Goal: Transaction & Acquisition: Purchase product/service

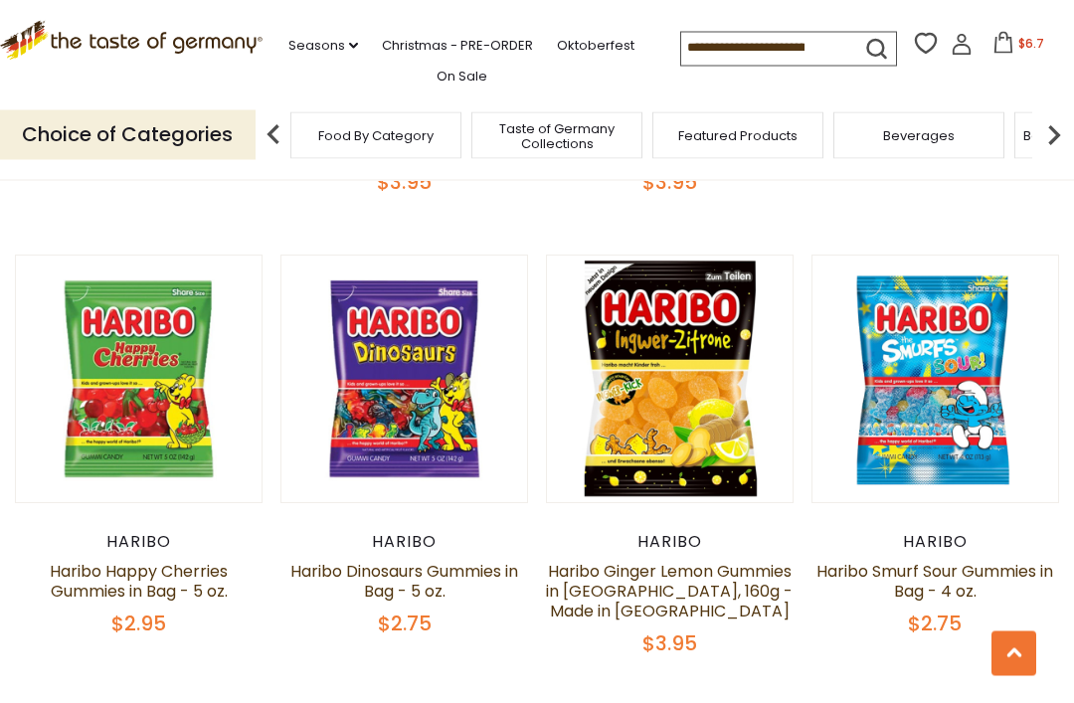
scroll to position [1472, 0]
click at [958, 85] on button "Quick View" at bounding box center [935, 62] width 134 height 45
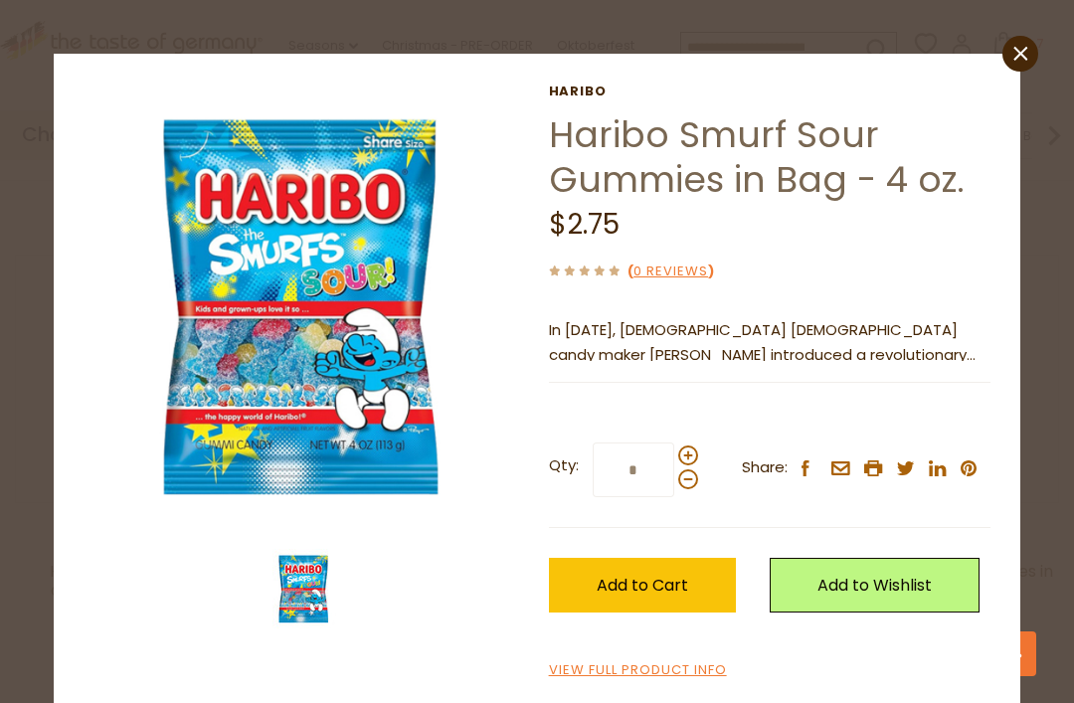
click at [686, 450] on span at bounding box center [688, 455] width 20 height 20
click at [674, 450] on input "*" at bounding box center [634, 469] width 82 height 55
type input "*"
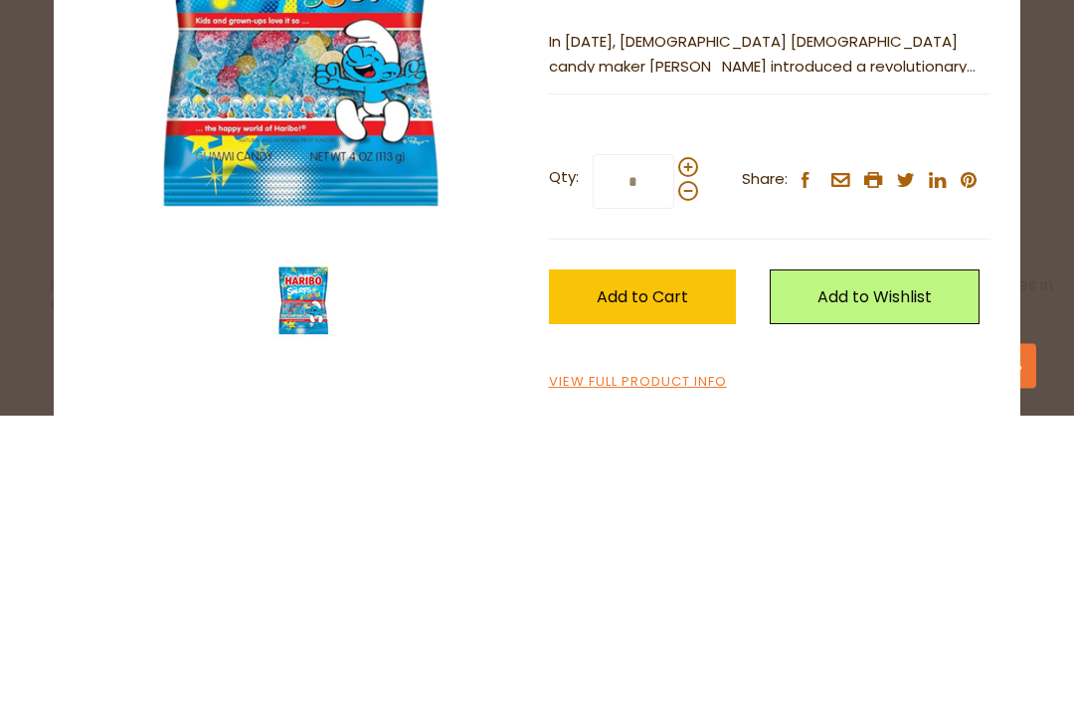
click at [686, 574] on span "Add to Cart" at bounding box center [642, 585] width 91 height 23
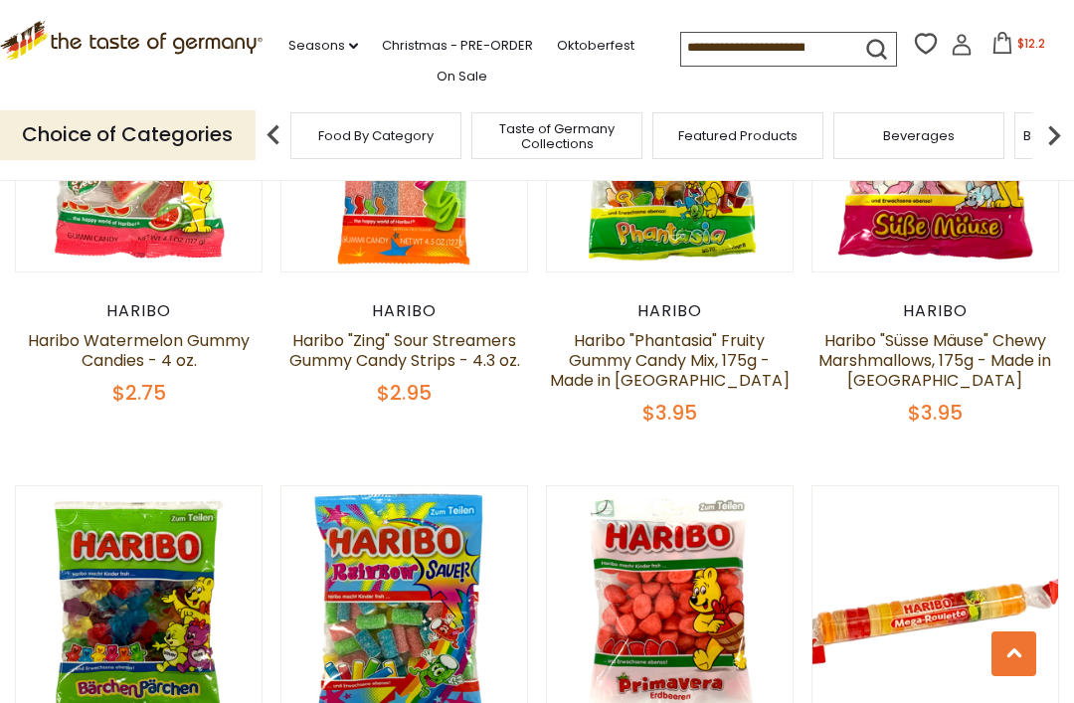
scroll to position [3534, 0]
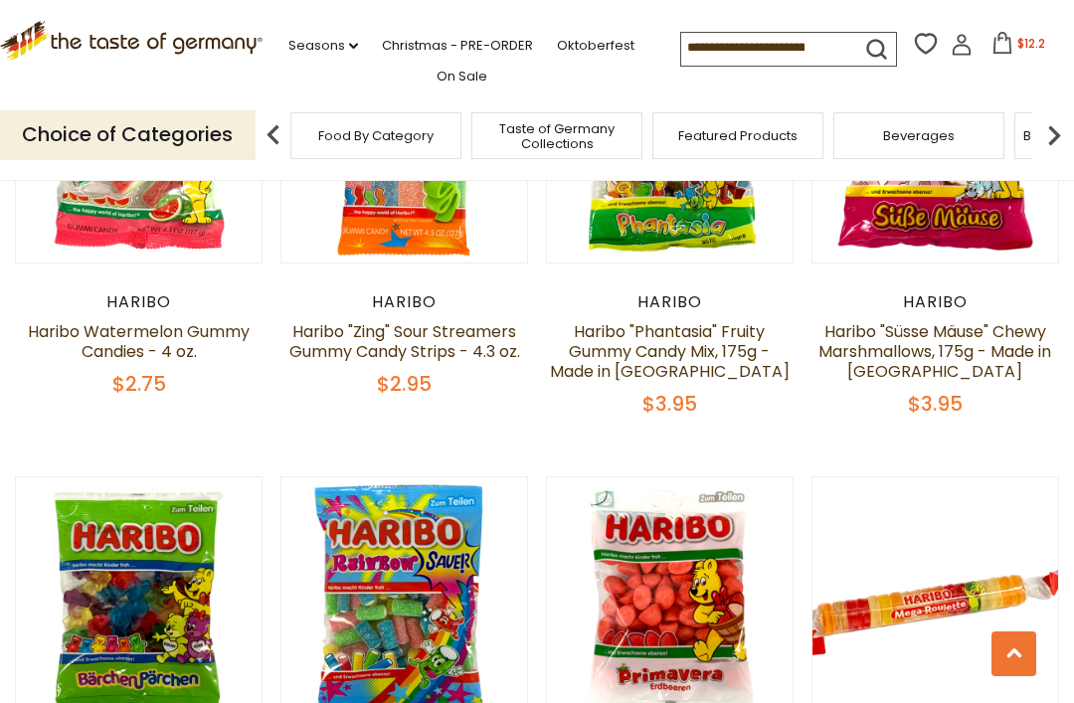
click at [180, 305] on button "Quick View" at bounding box center [139, 282] width 134 height 45
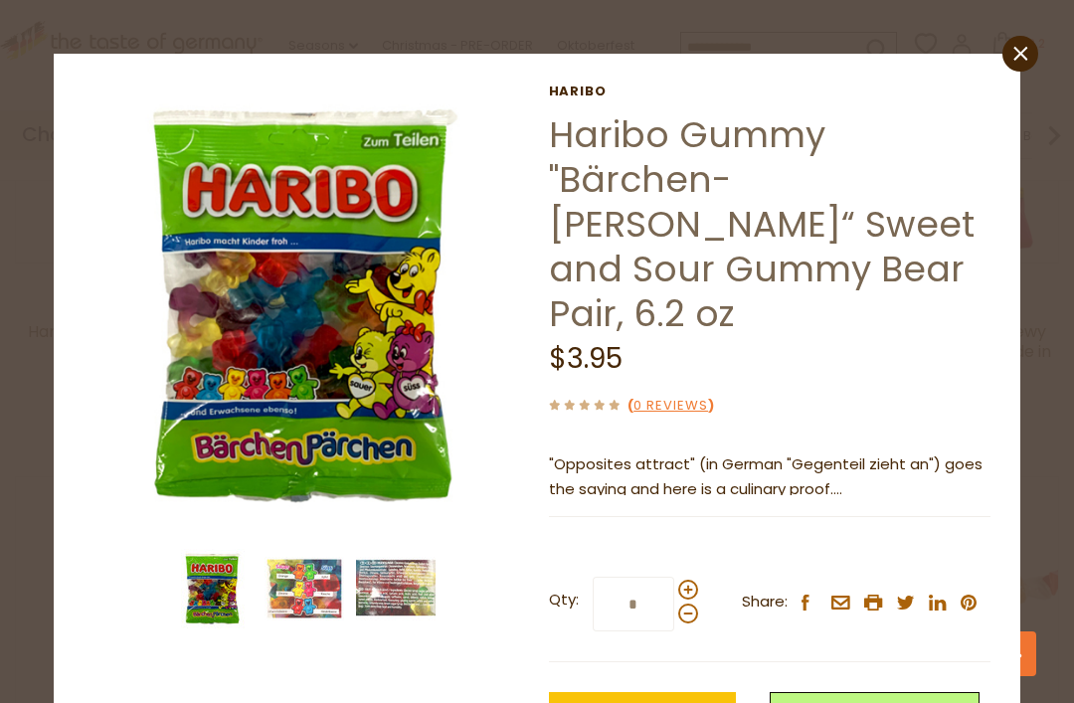
click at [694, 580] on span at bounding box center [688, 590] width 20 height 20
click at [674, 577] on input "*" at bounding box center [634, 604] width 82 height 55
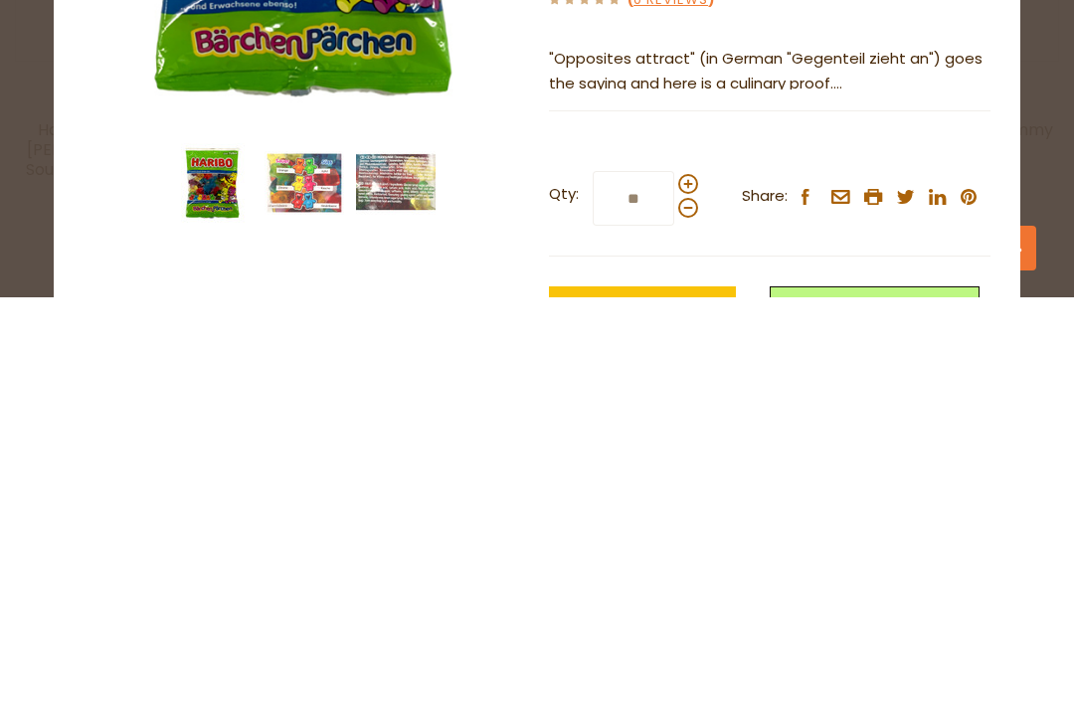
scroll to position [3861, 0]
type input "*"
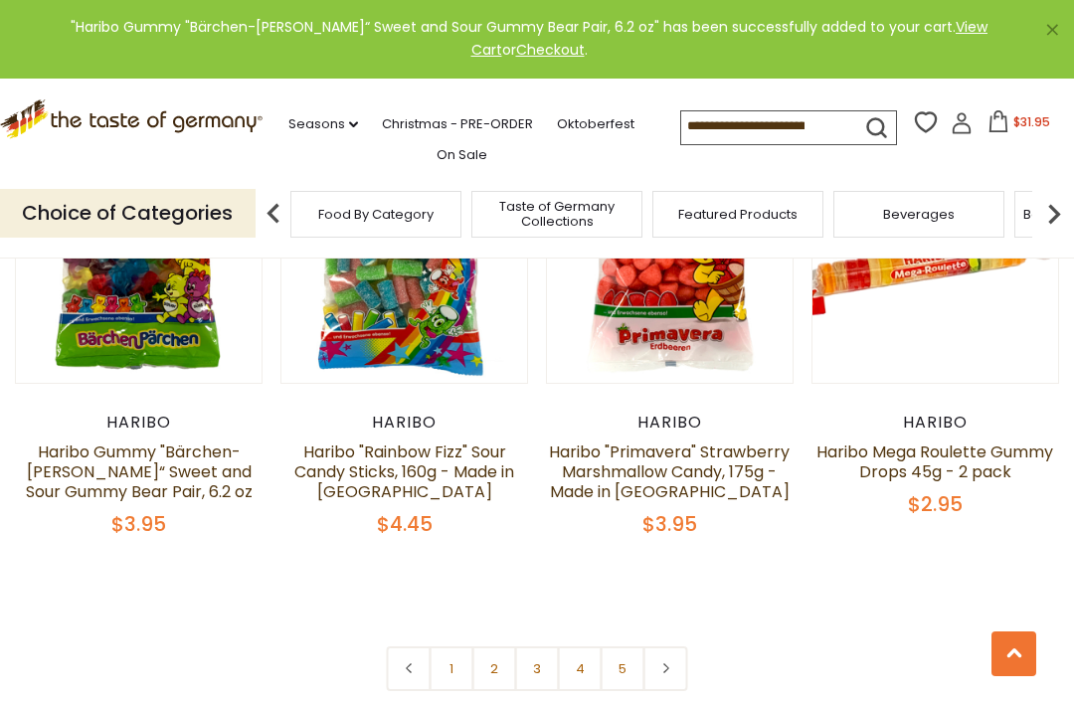
click at [496, 651] on link "2" at bounding box center [494, 668] width 45 height 45
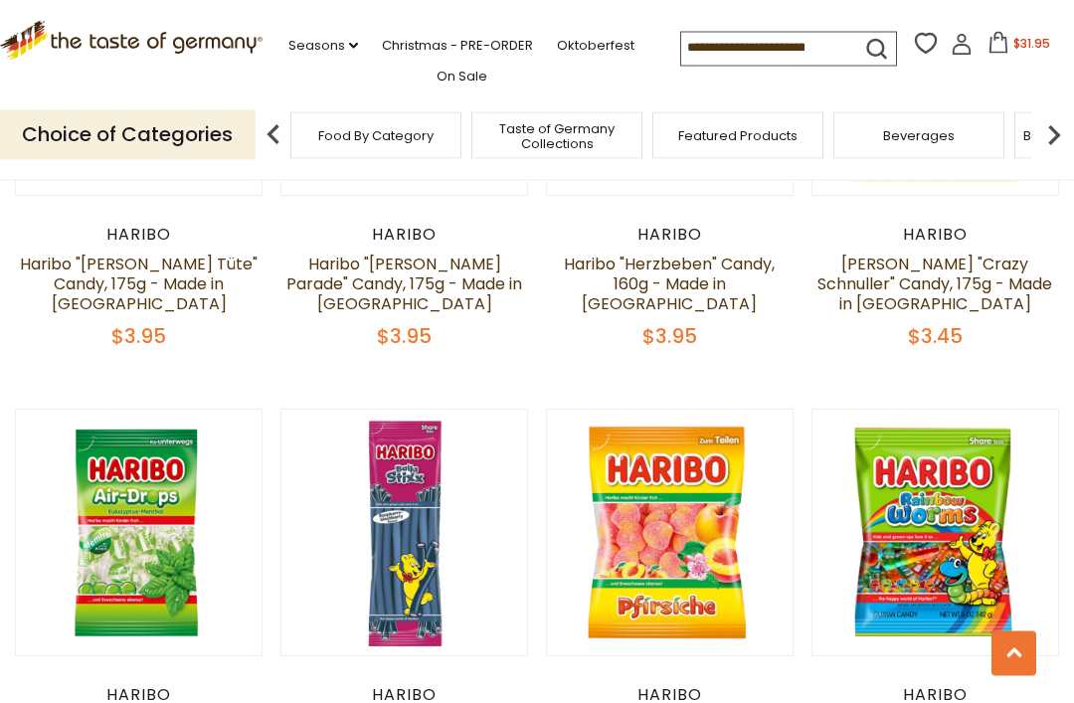
scroll to position [3702, 0]
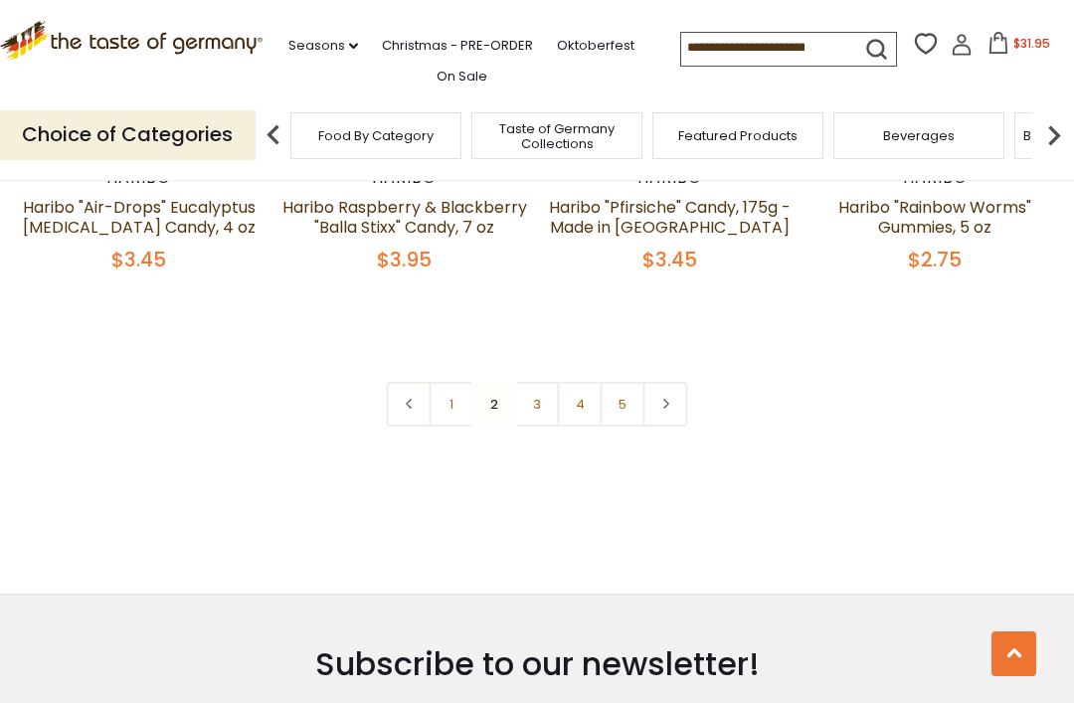
click at [535, 382] on link "3" at bounding box center [537, 404] width 45 height 45
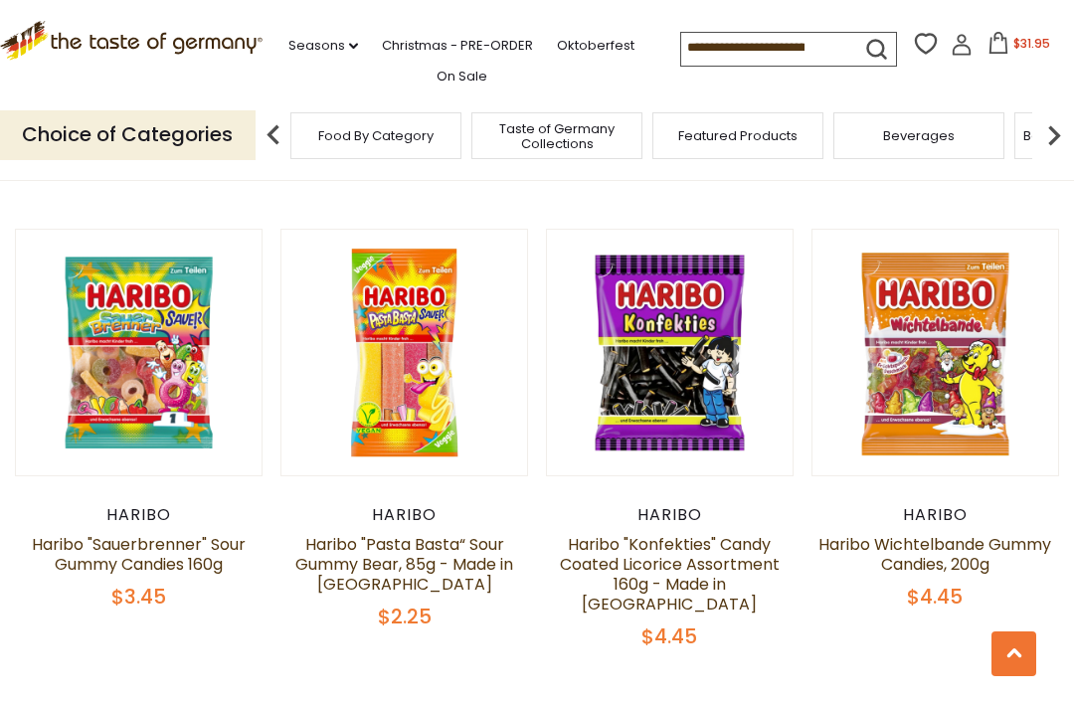
scroll to position [1986, 0]
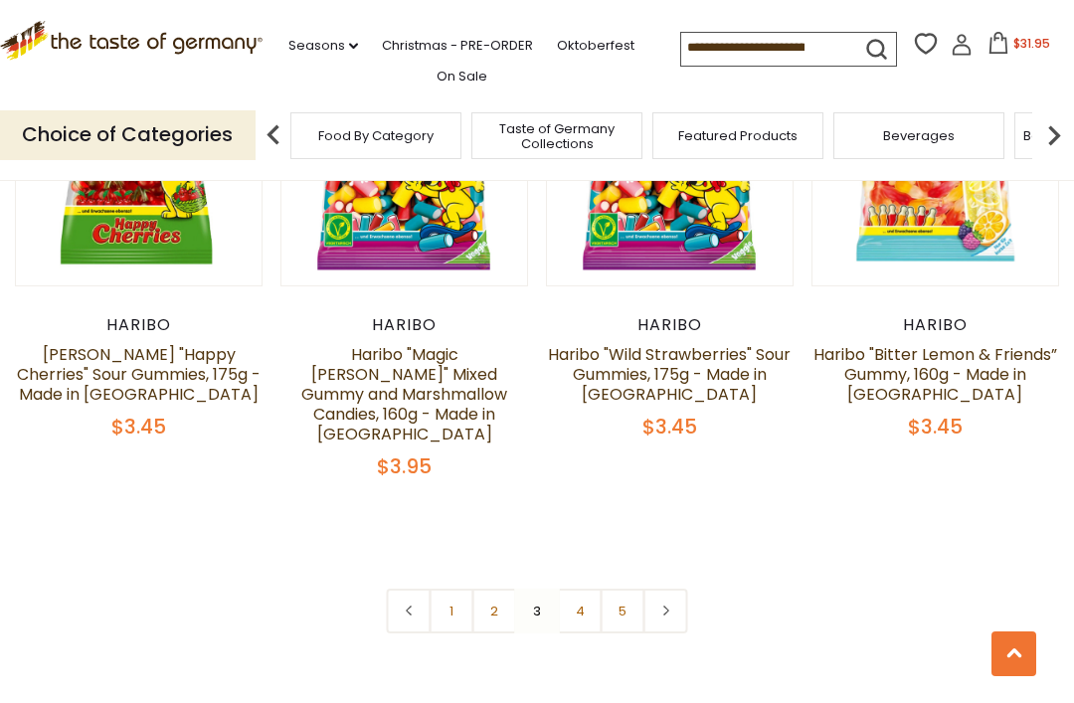
click at [580, 589] on link "4" at bounding box center [580, 611] width 45 height 45
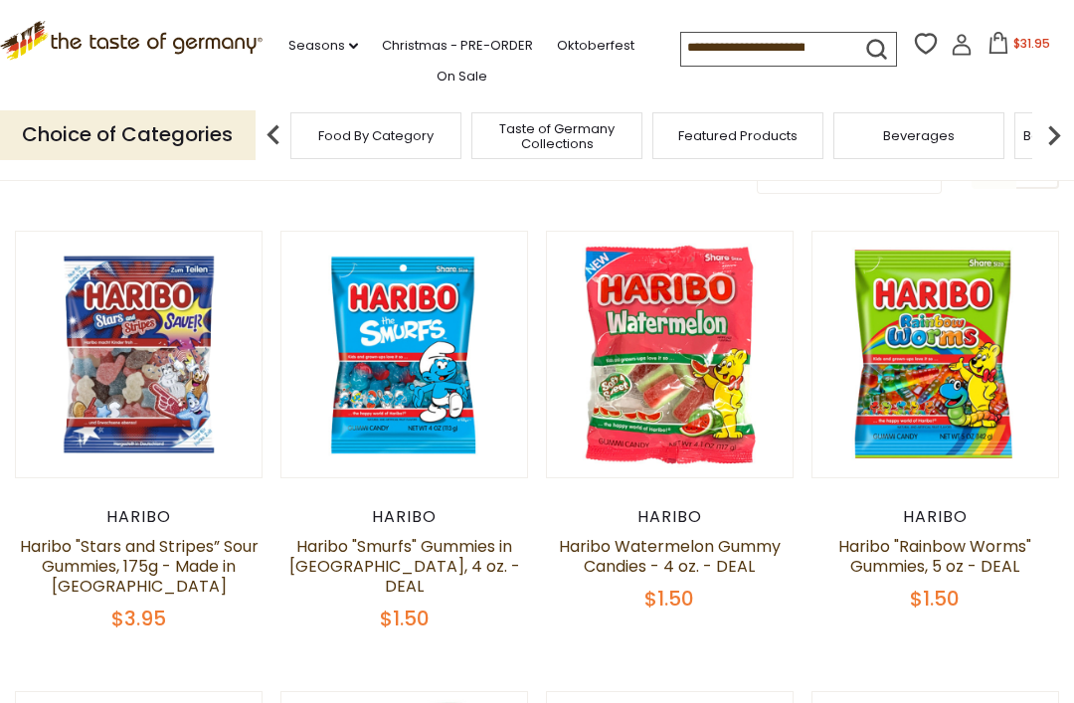
scroll to position [113, 0]
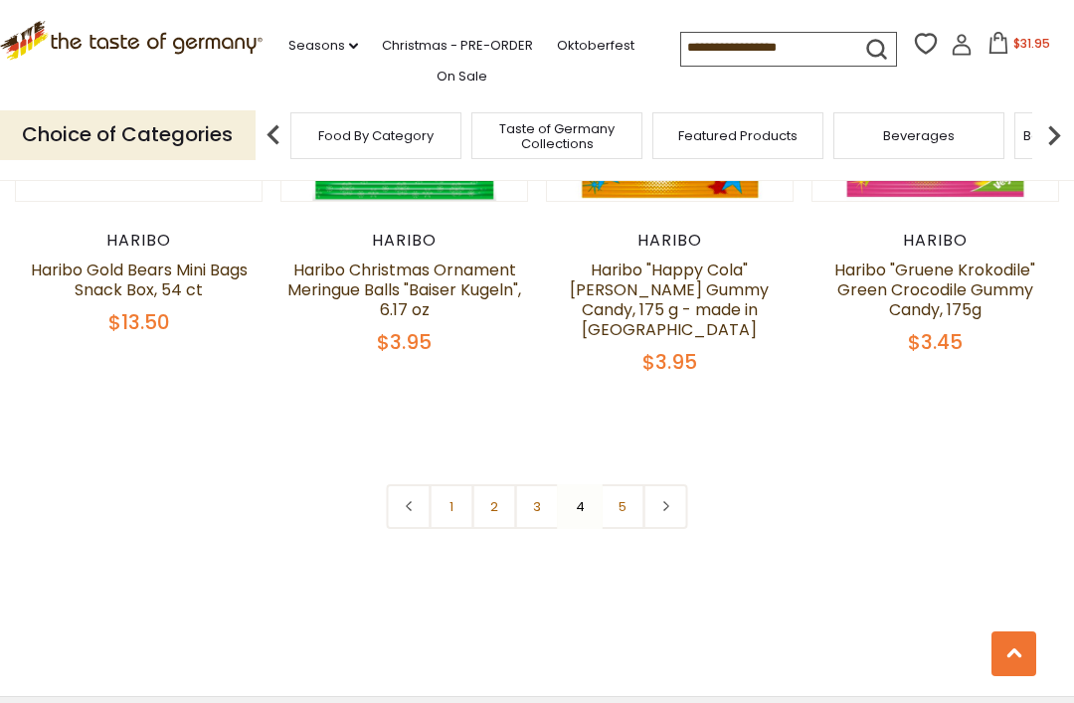
click at [627, 484] on link "5" at bounding box center [623, 506] width 45 height 45
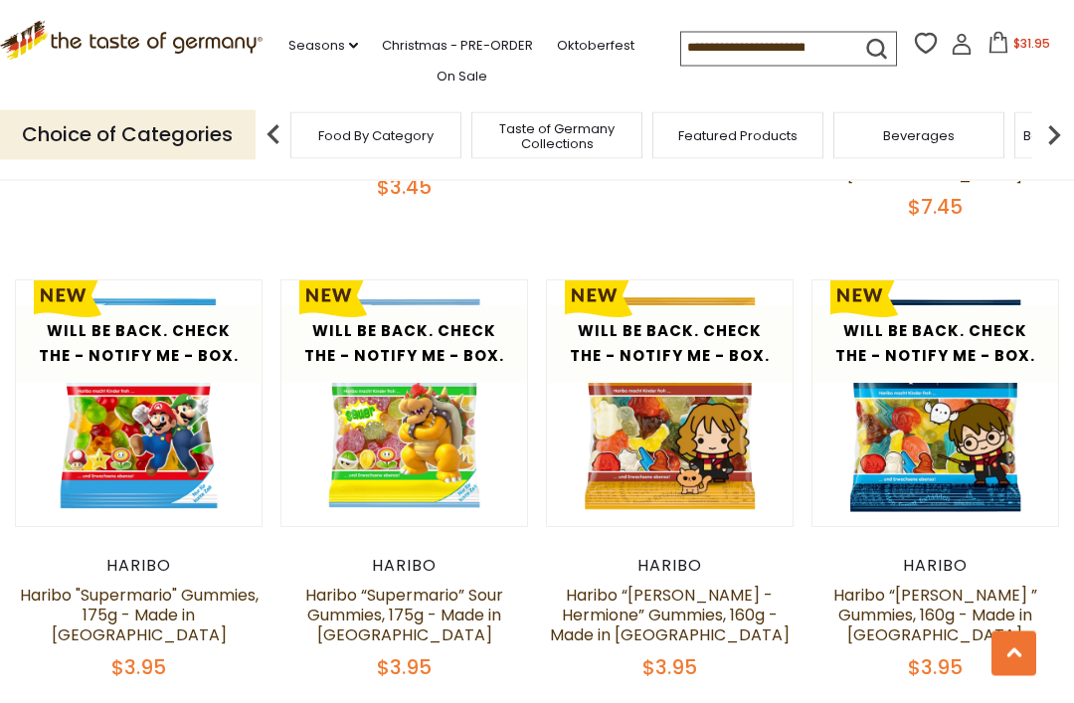
scroll to position [2877, 0]
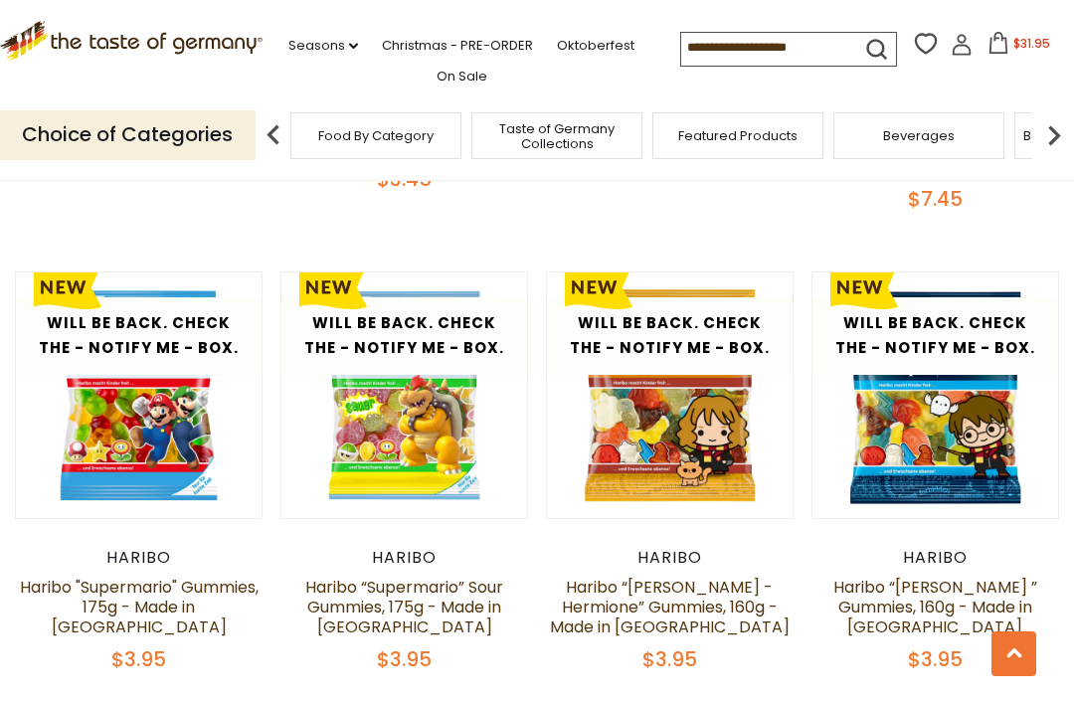
click at [156, 100] on button "Quick View" at bounding box center [139, 78] width 134 height 45
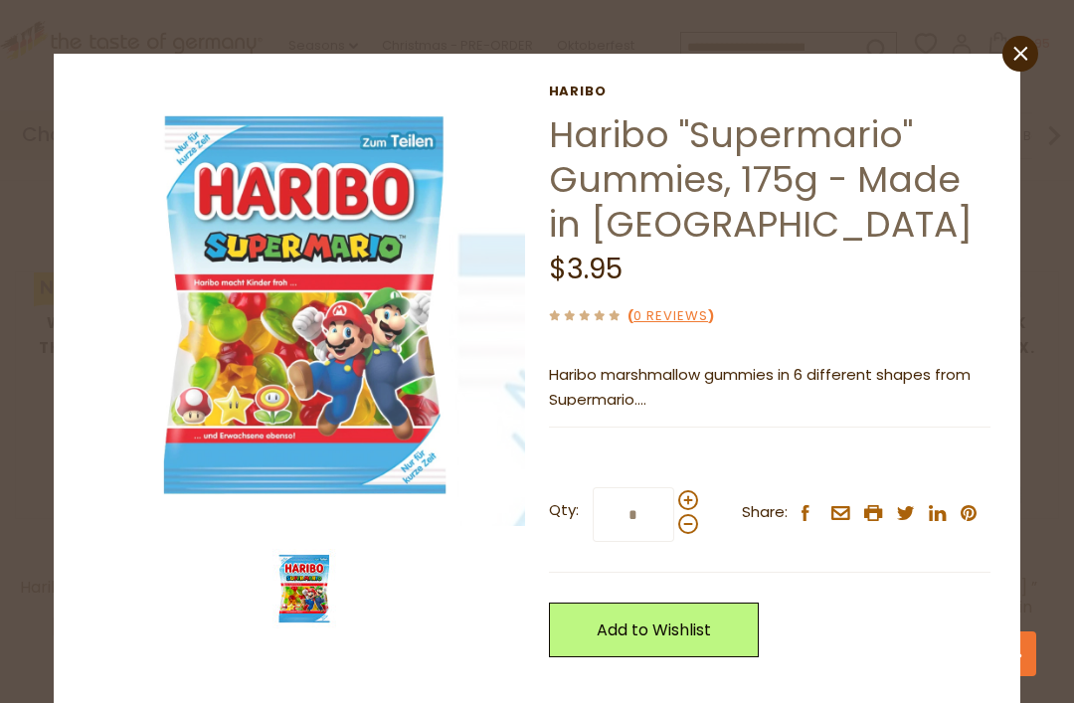
click at [694, 493] on span at bounding box center [688, 500] width 20 height 20
click at [674, 493] on input "*" at bounding box center [634, 514] width 82 height 55
type input "*"
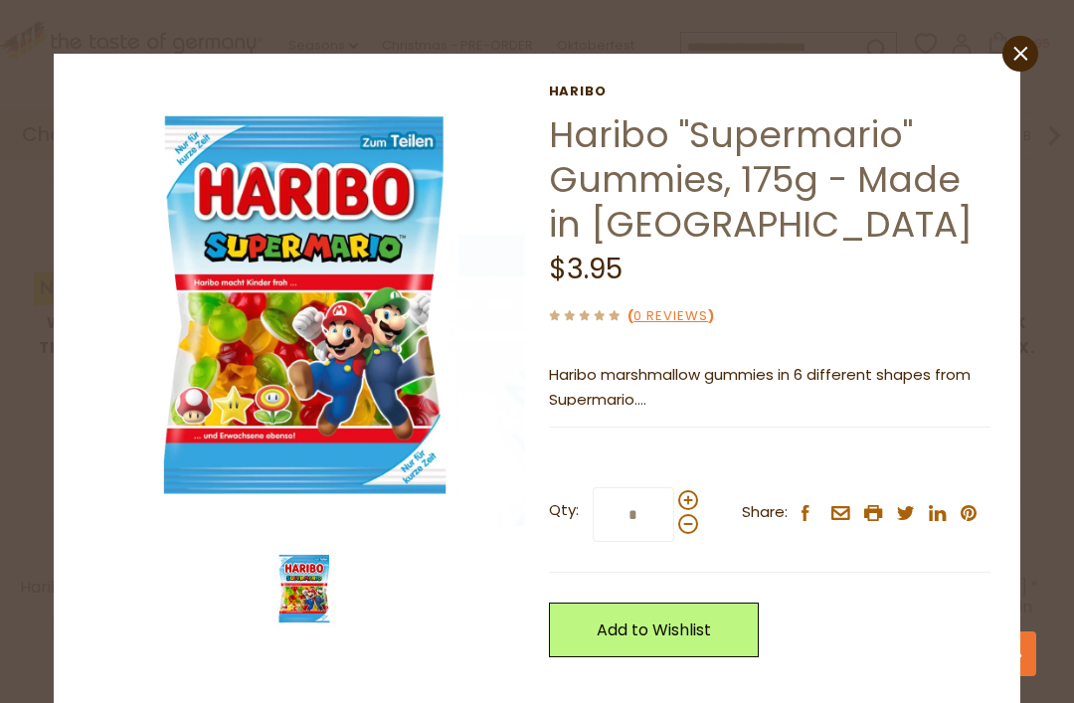
scroll to position [2876, 0]
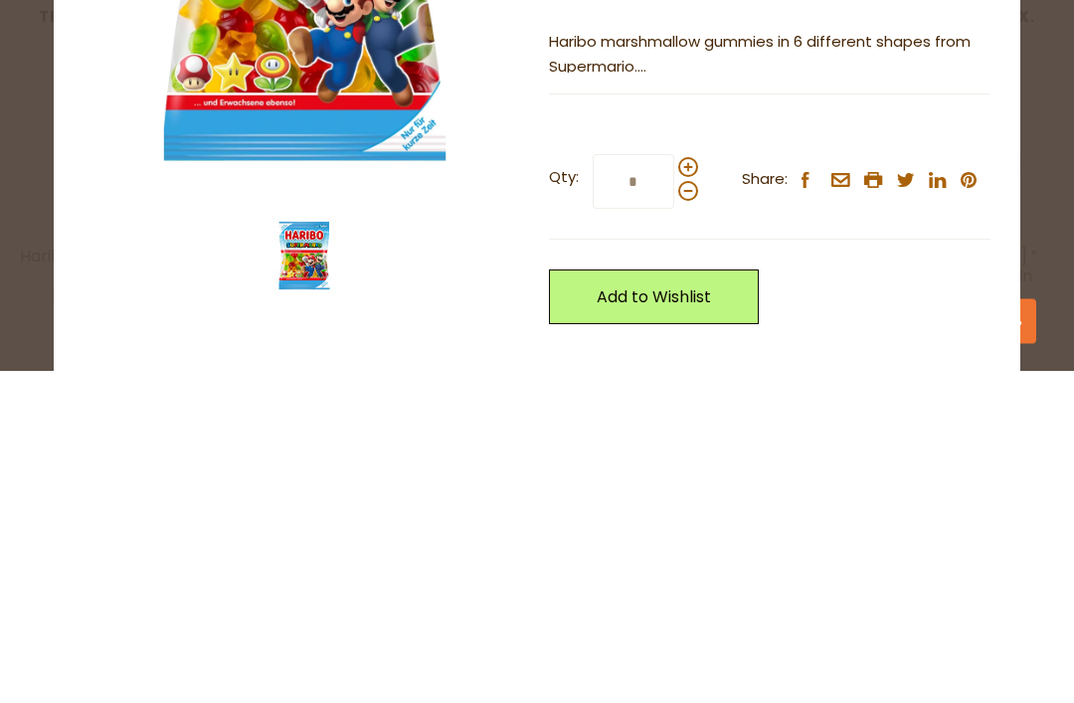
click at [701, 603] on link "Add to Wishlist" at bounding box center [654, 630] width 210 height 55
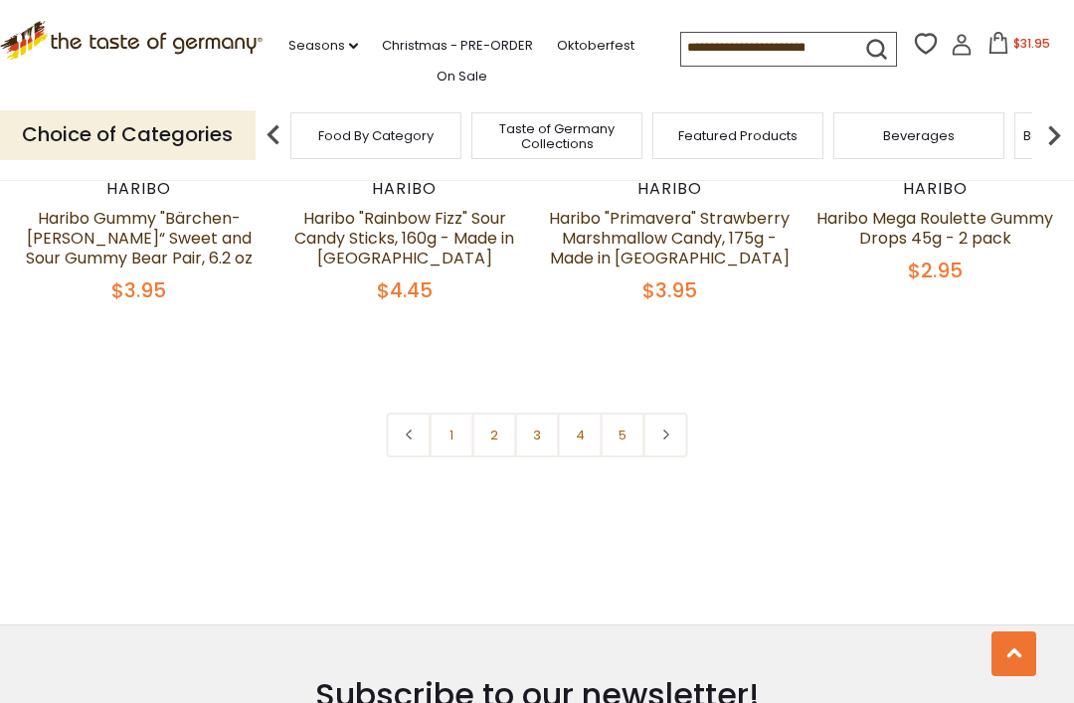
click at [622, 423] on link "5" at bounding box center [623, 435] width 45 height 45
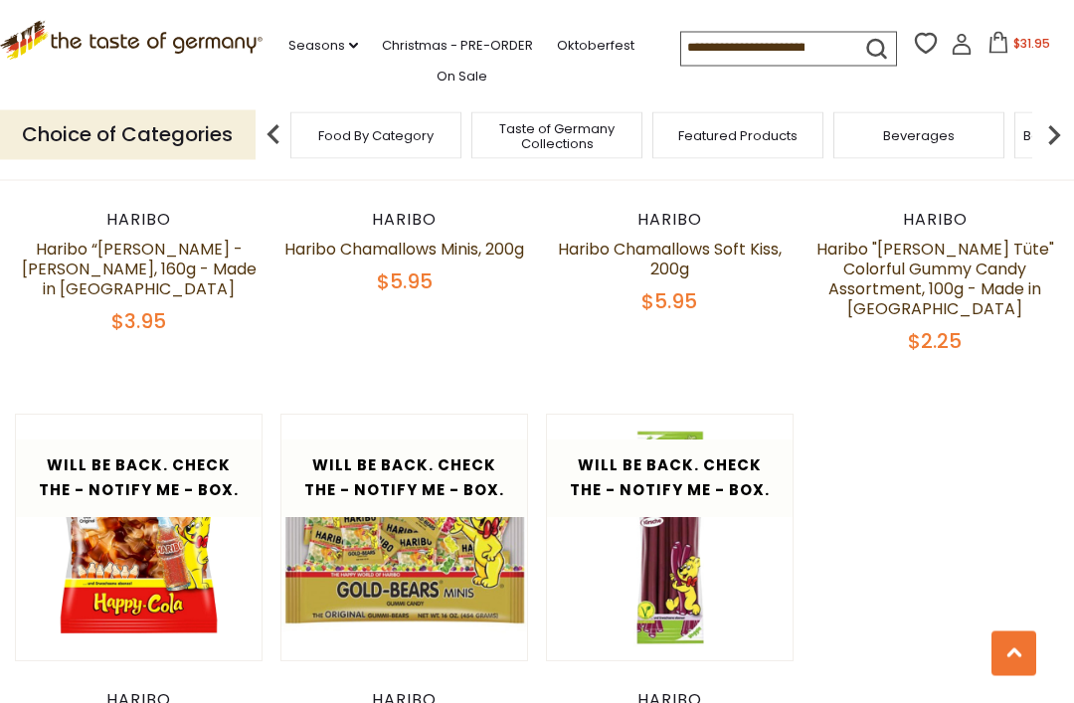
scroll to position [3677, 0]
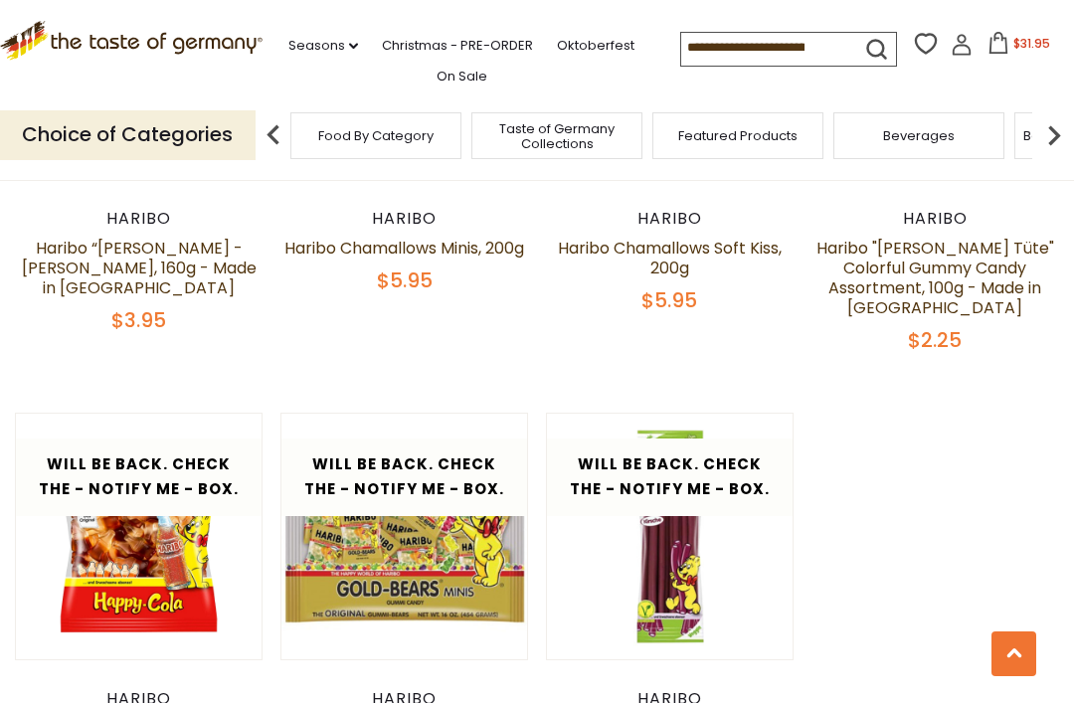
click at [987, 47] on icon at bounding box center [998, 43] width 22 height 22
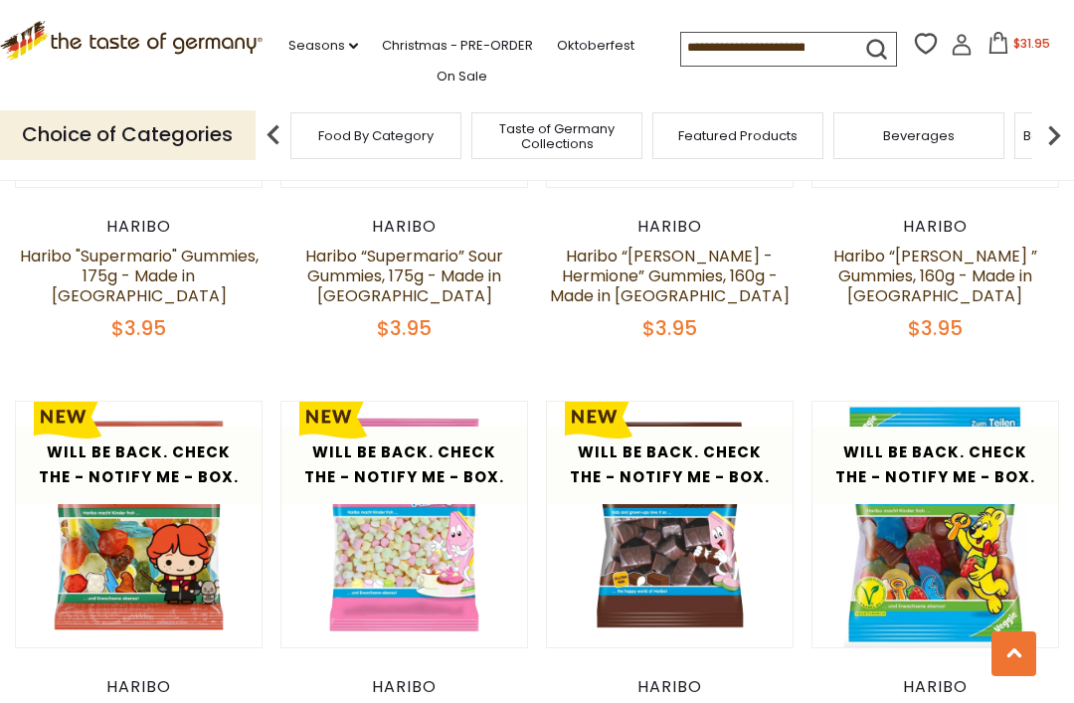
scroll to position [3203, 0]
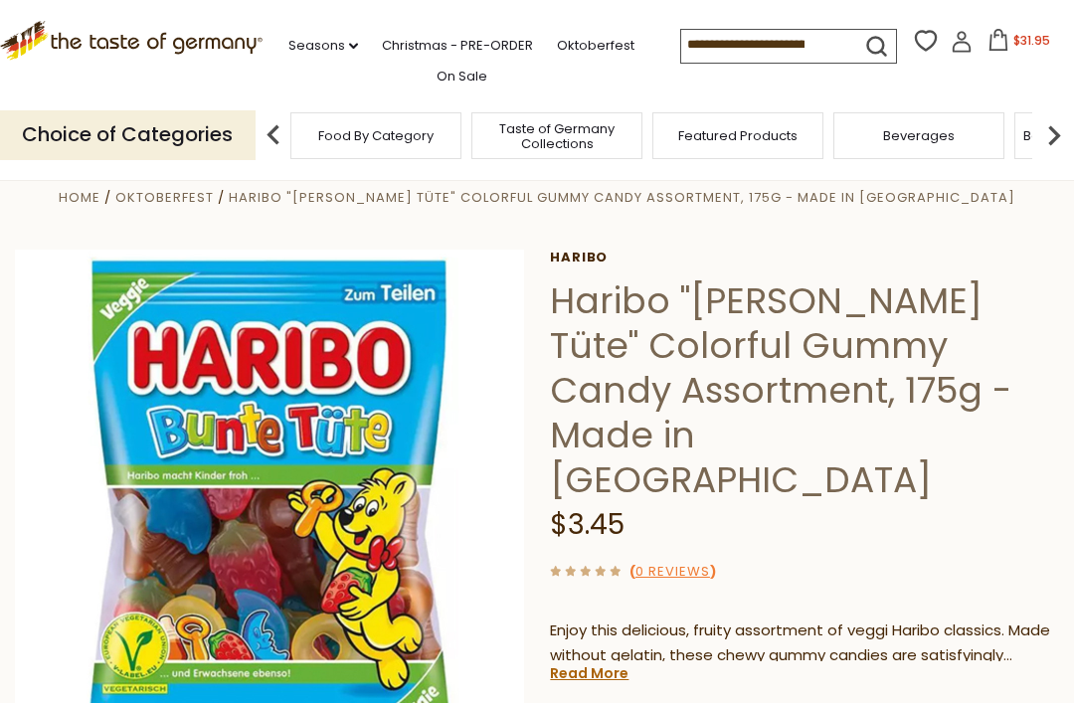
scroll to position [31, 0]
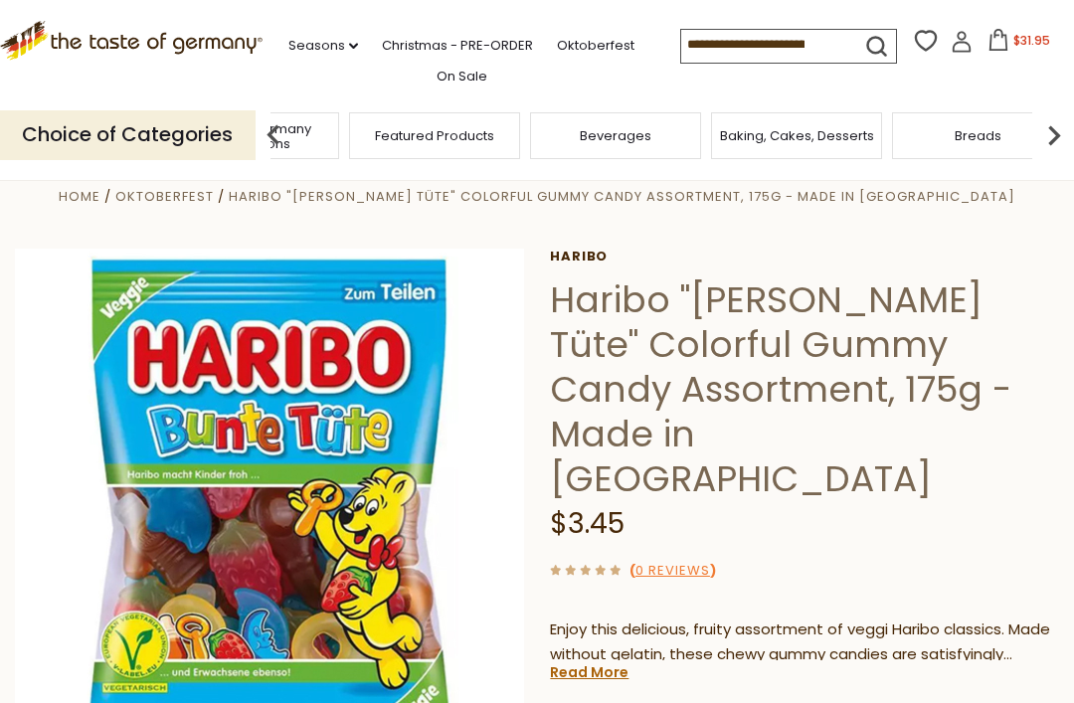
click at [344, 127] on div "Taste of Germany Collections" at bounding box center [253, 135] width 181 height 47
click at [338, 35] on link "Seasons dropdown_arrow" at bounding box center [323, 46] width 70 height 22
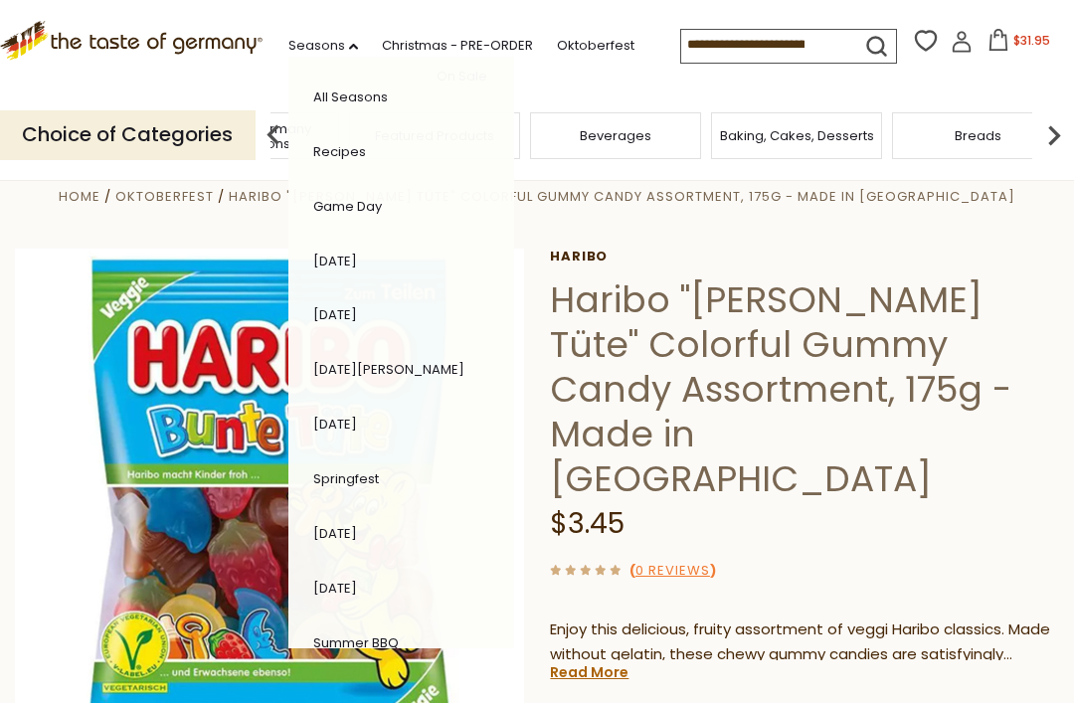
click at [323, 89] on link "All Seasons" at bounding box center [350, 96] width 75 height 19
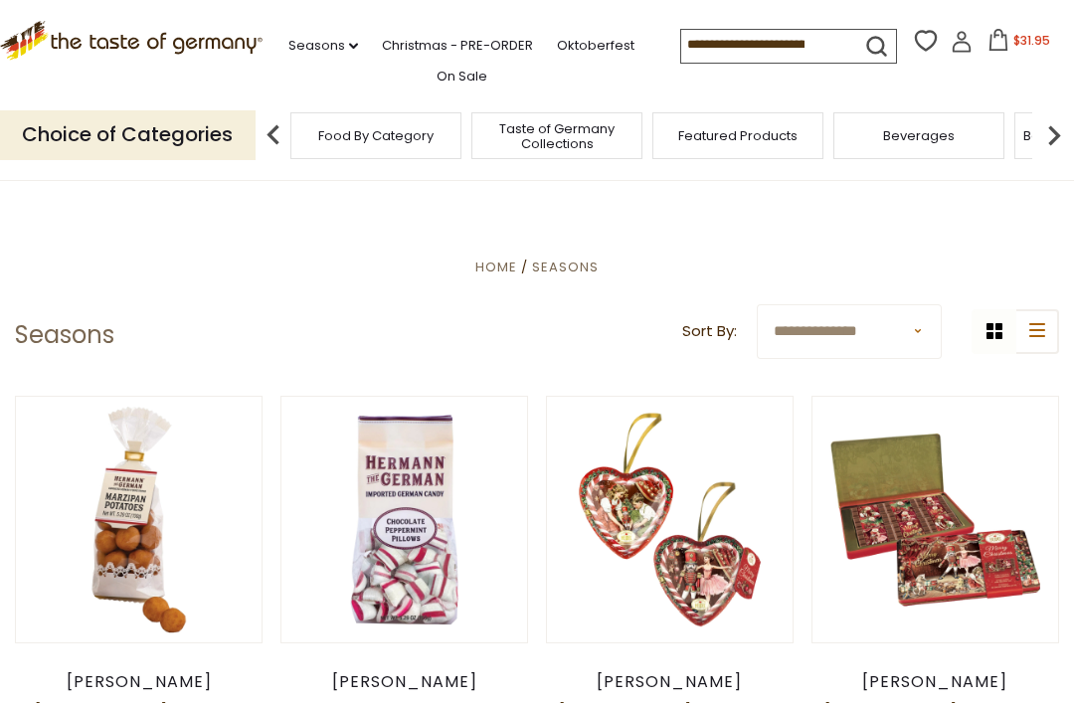
click at [105, 132] on p "Choice of Categories" at bounding box center [128, 134] width 256 height 49
click at [189, 122] on p "Choice of Categories" at bounding box center [128, 134] width 256 height 49
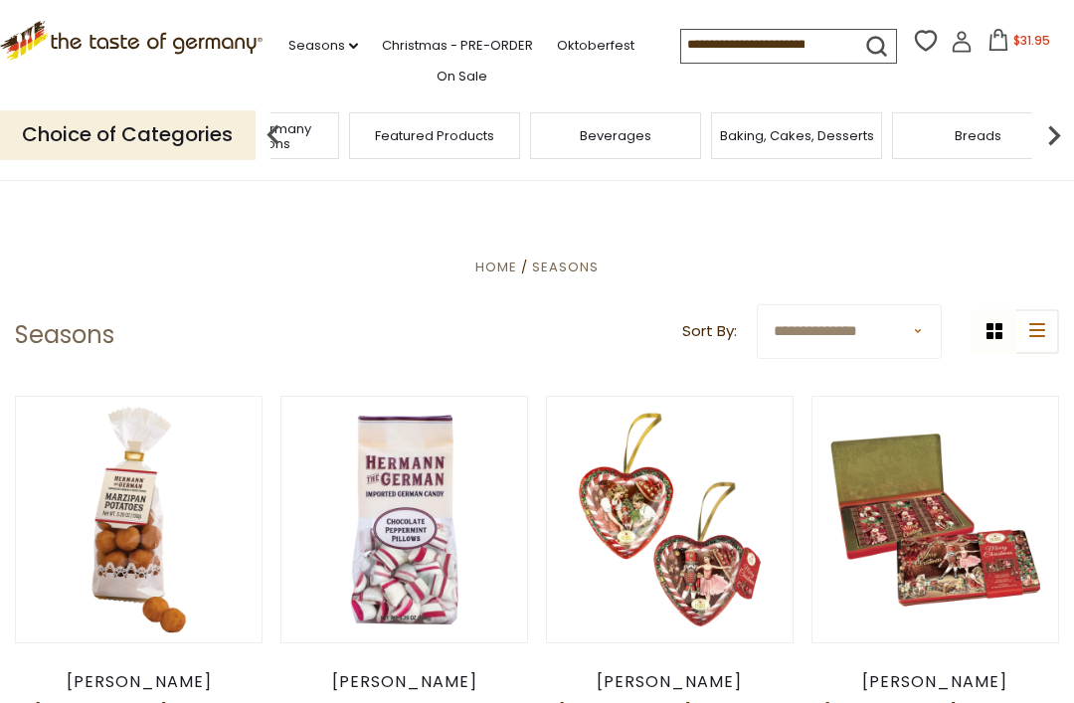
click at [339, 124] on div "Taste of Germany Collections" at bounding box center [253, 135] width 171 height 47
click at [357, 137] on div "Breads" at bounding box center [271, 135] width 171 height 47
click at [548, 139] on div "Cereal" at bounding box center [633, 135] width 171 height 47
click at [512, 128] on span "Coffee, Cocoa & Tea" at bounding box center [580, 135] width 136 height 15
click at [1027, 129] on div "Fish" at bounding box center [946, 135] width 171 height 47
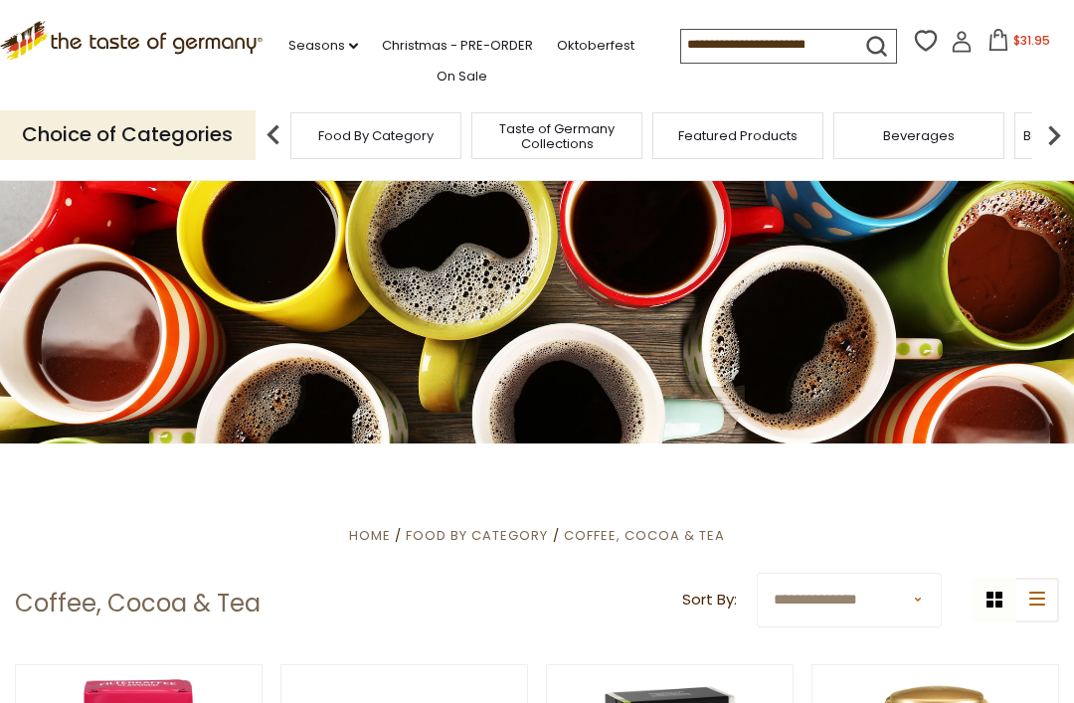
click at [127, 67] on link ".st0{fill:#EDD300;} .st1{fill:#D33E21;}" at bounding box center [131, 49] width 262 height 45
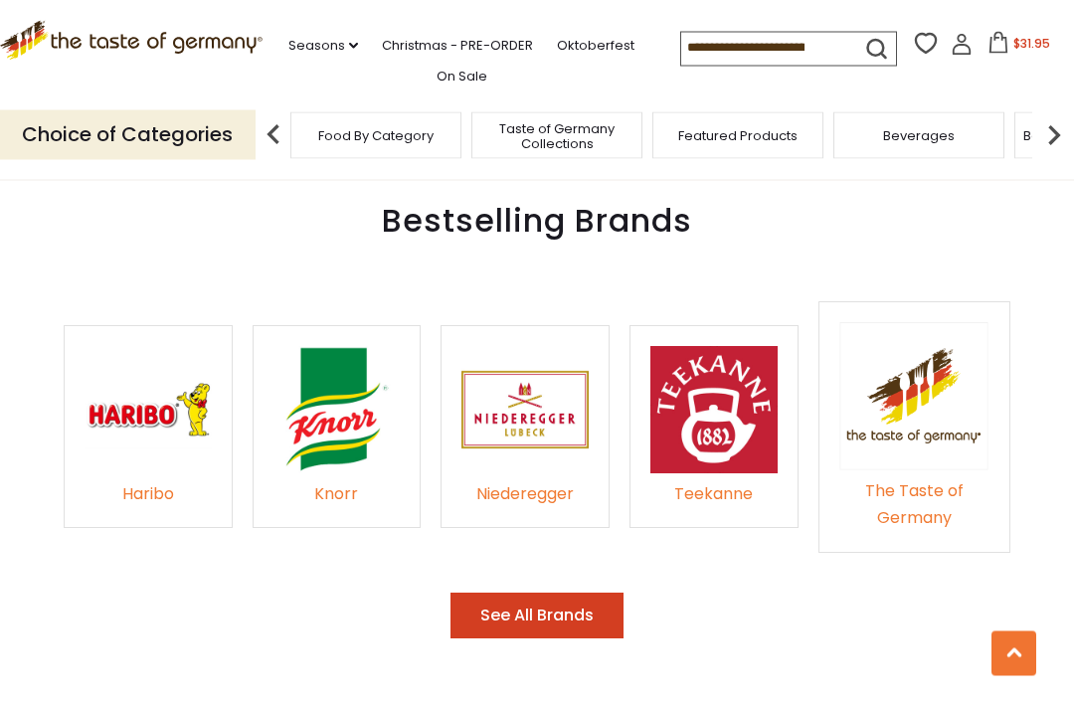
scroll to position [2747, 0]
click at [585, 593] on button "See All Brands" at bounding box center [536, 616] width 173 height 47
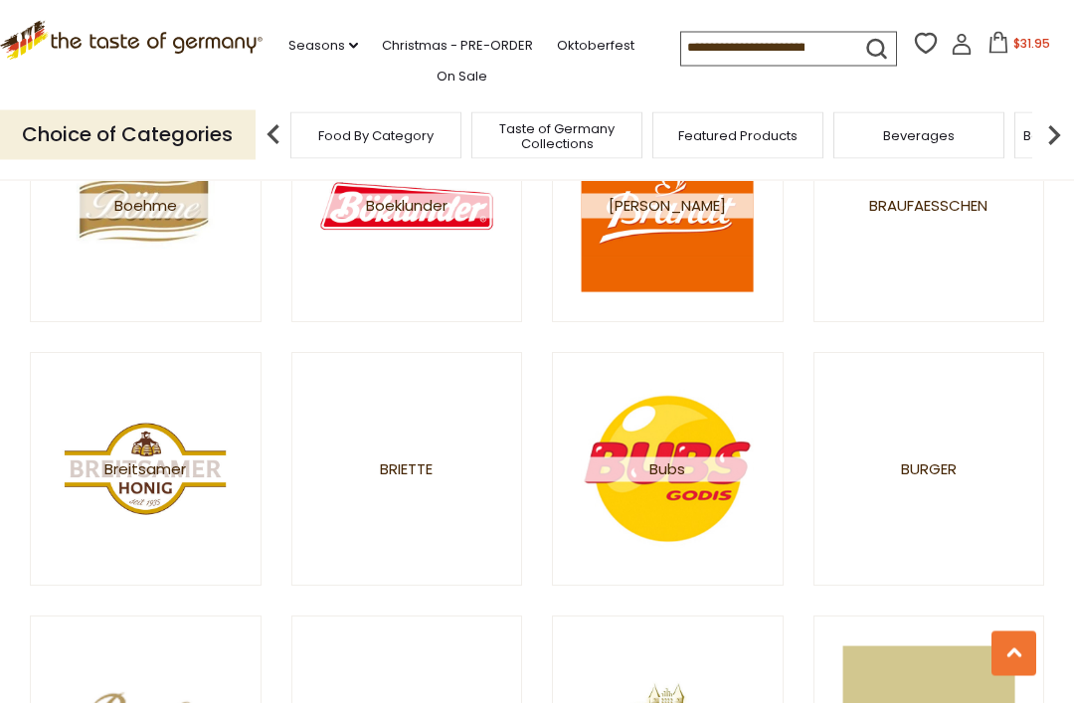
scroll to position [2449, 0]
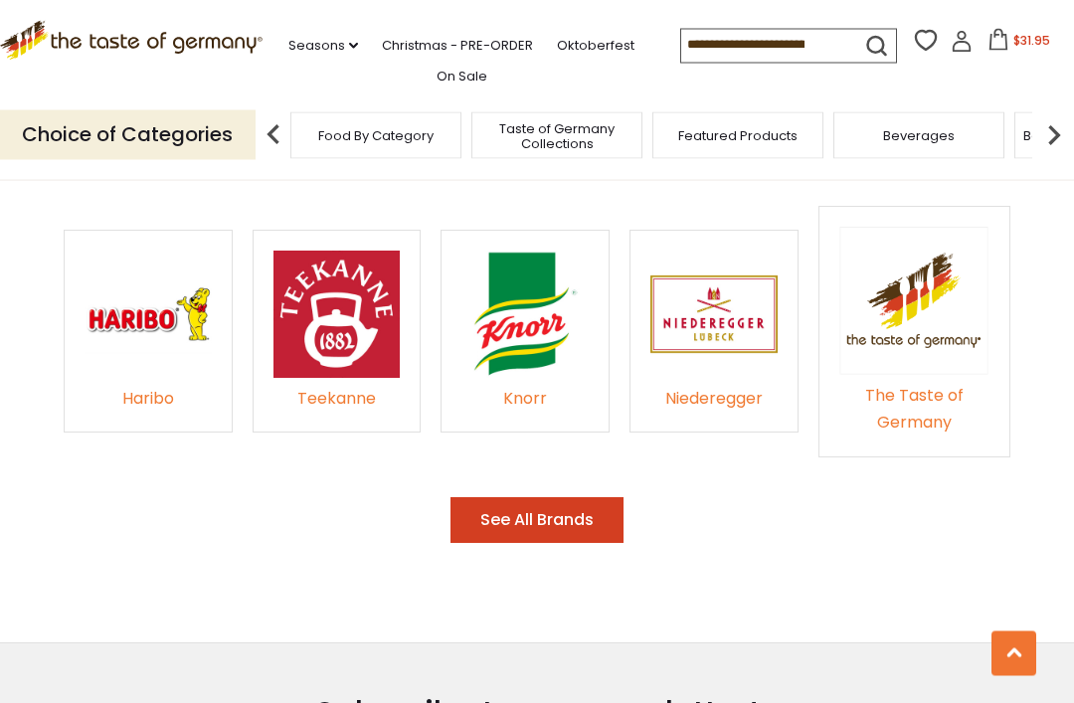
scroll to position [2840, 0]
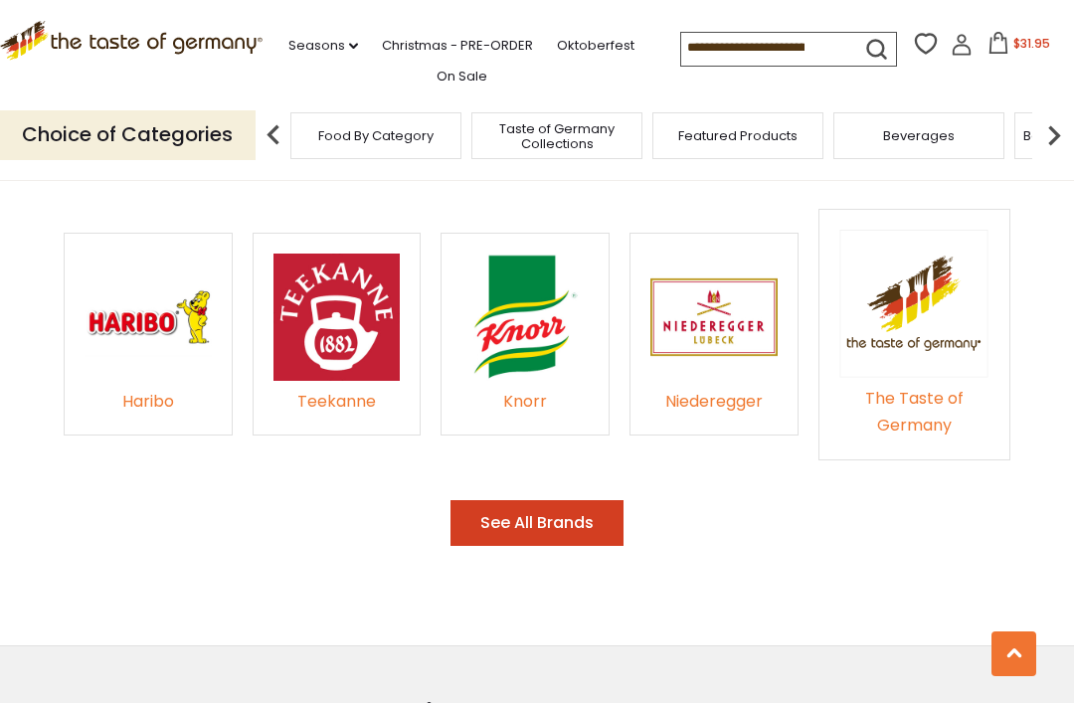
click at [548, 307] on img at bounding box center [524, 317] width 127 height 127
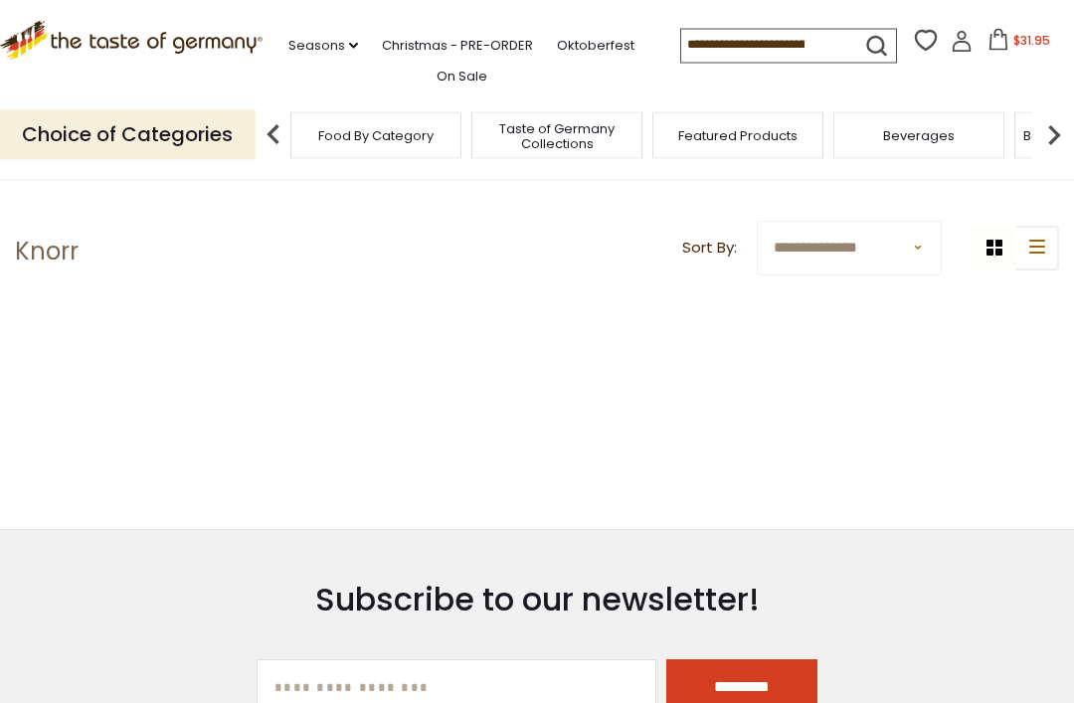
scroll to position [33, 0]
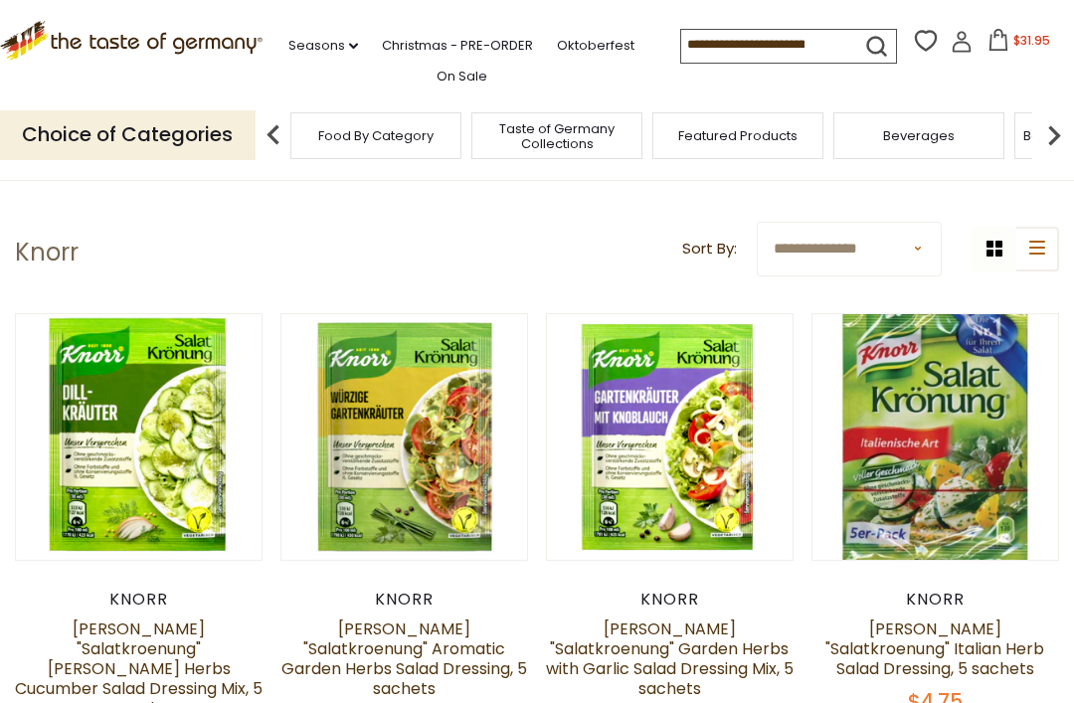
click at [166, 142] on button "Quick View" at bounding box center [139, 119] width 134 height 45
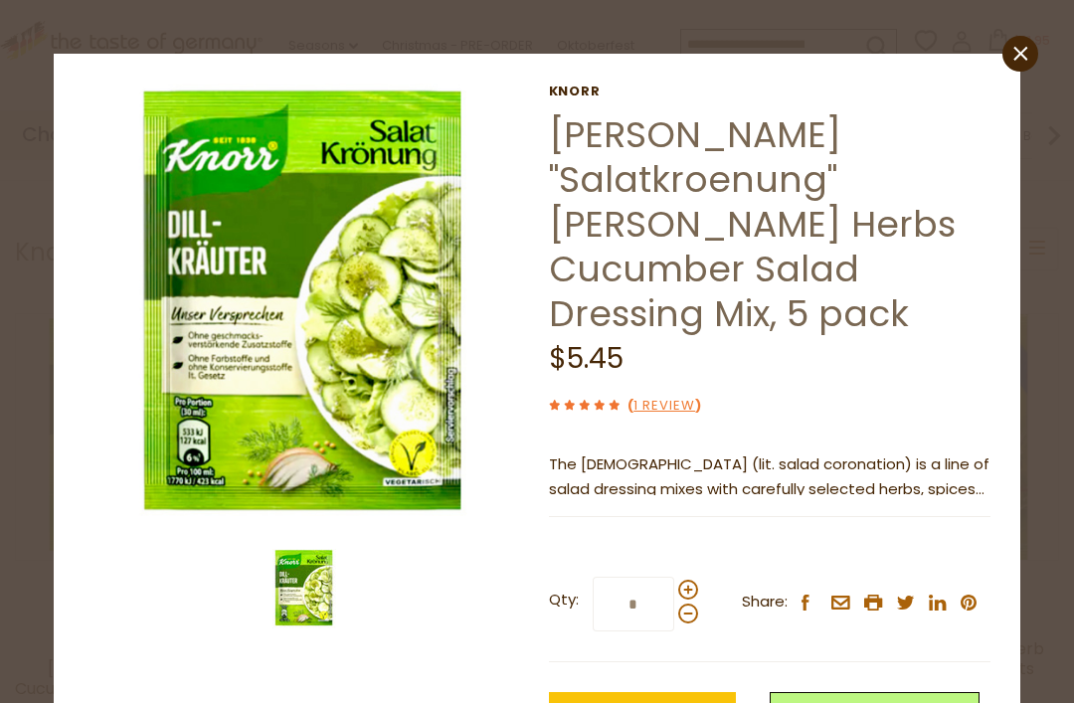
click at [685, 580] on span at bounding box center [688, 590] width 20 height 20
click at [674, 577] on input "*" at bounding box center [634, 604] width 82 height 55
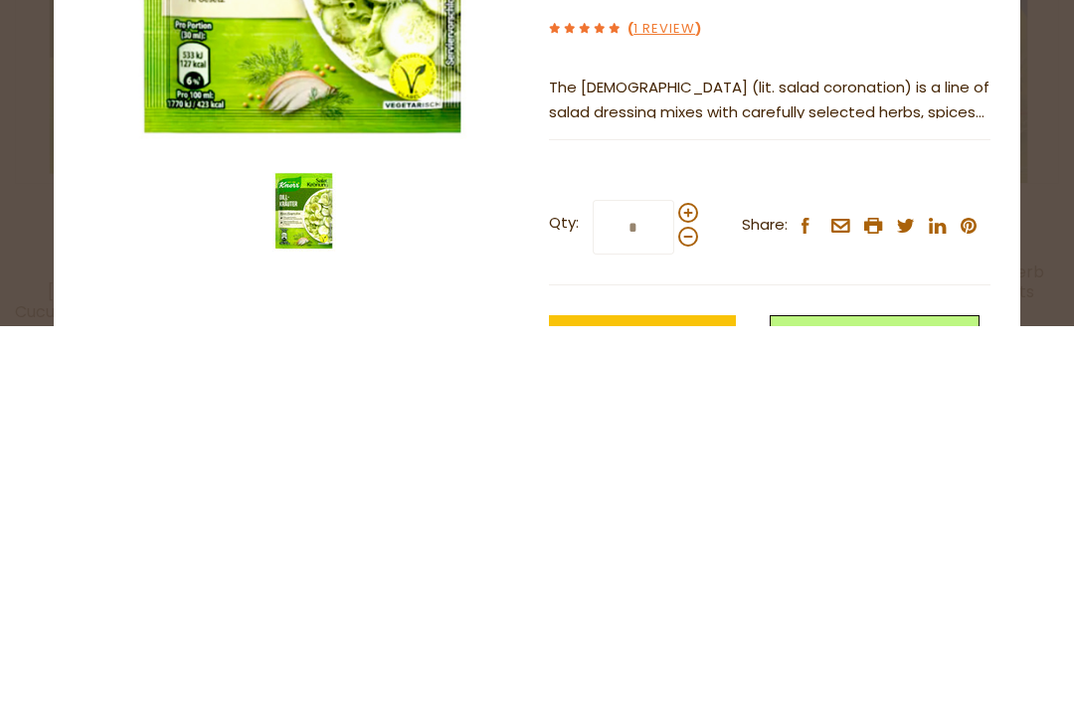
click at [686, 580] on span at bounding box center [688, 590] width 20 height 20
click at [674, 577] on input "*" at bounding box center [634, 604] width 82 height 55
type input "*"
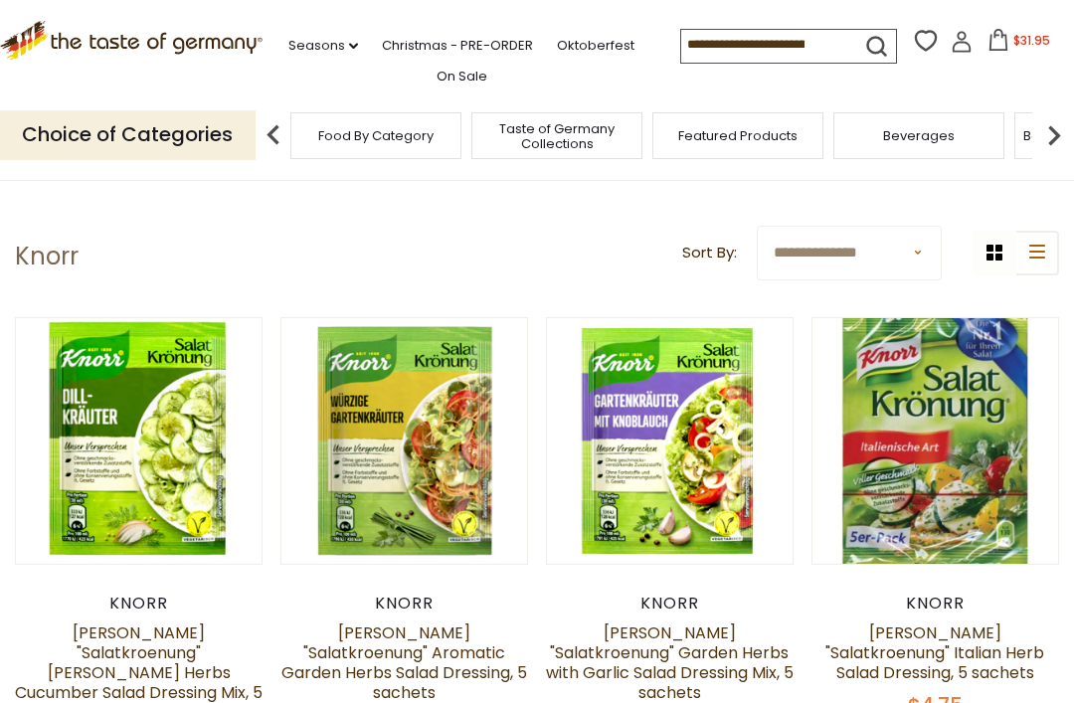
scroll to position [40, 0]
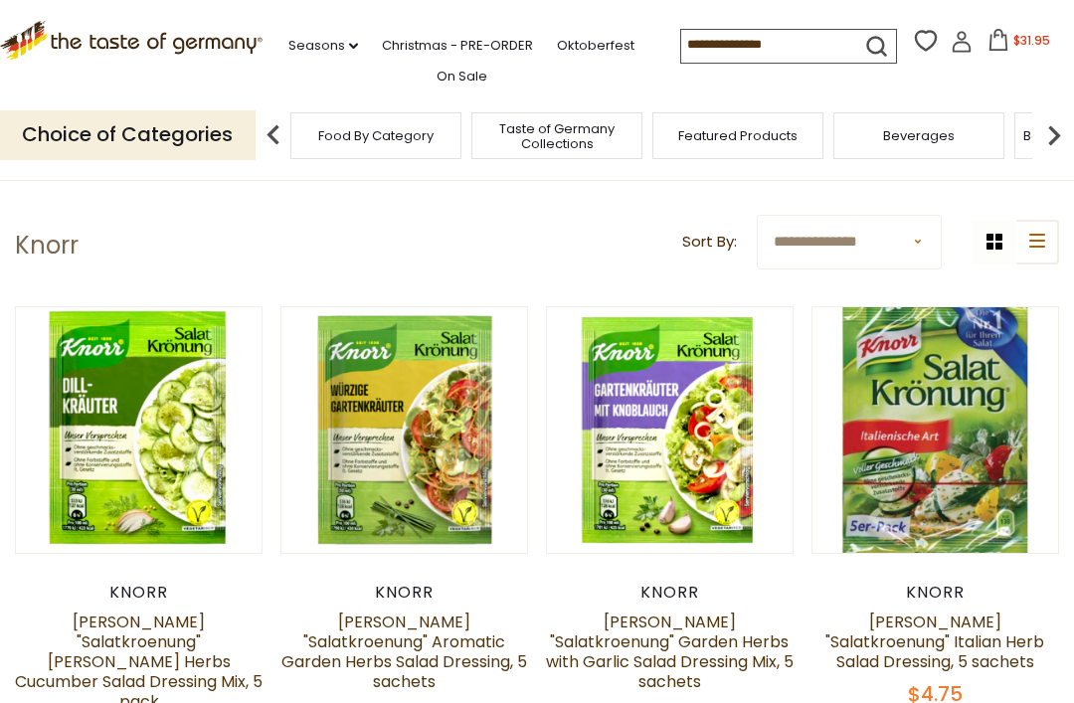
click at [162, 135] on button "Quick View" at bounding box center [139, 112] width 134 height 45
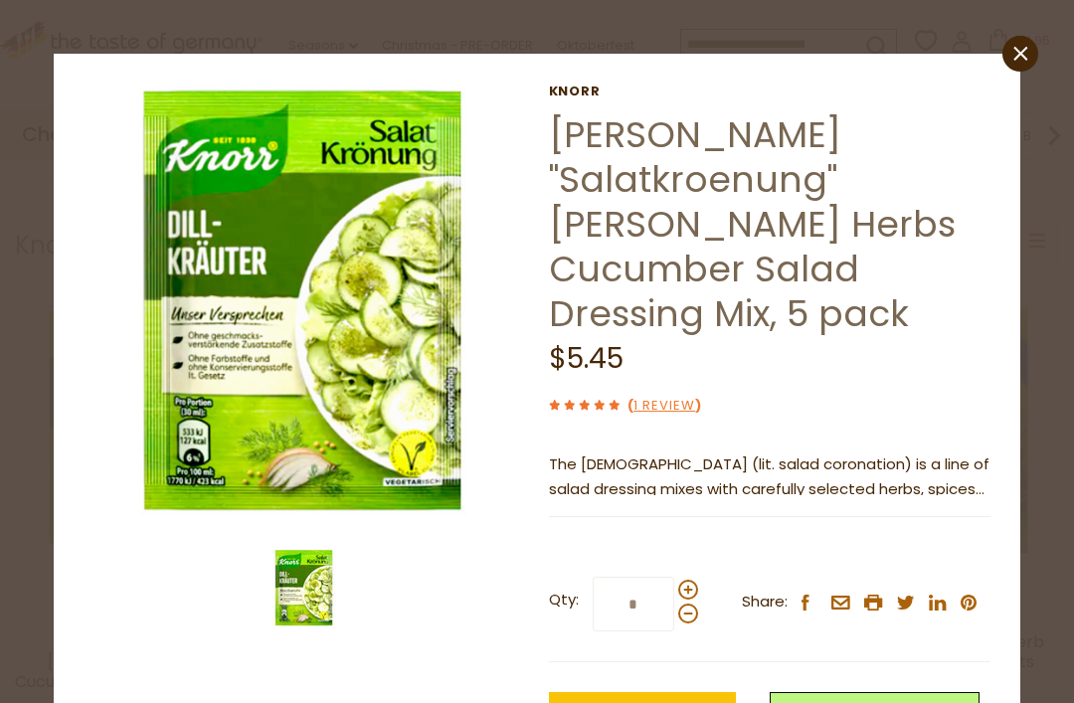
click at [683, 580] on span at bounding box center [688, 590] width 20 height 20
click at [674, 577] on input "*" at bounding box center [634, 604] width 82 height 55
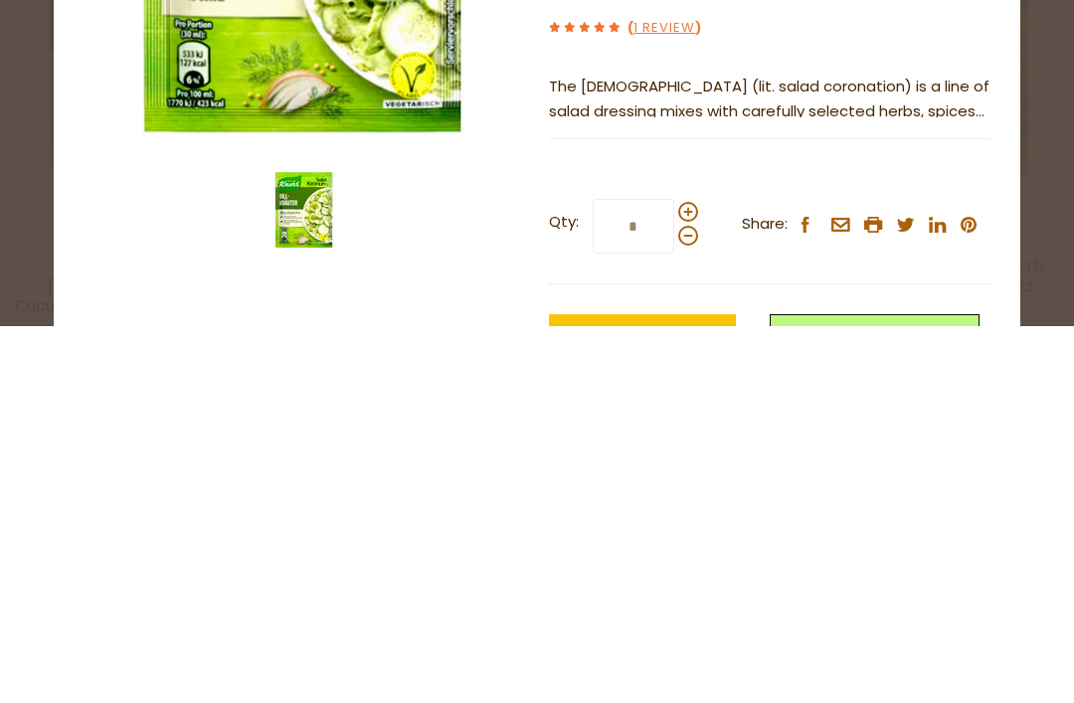
click at [684, 580] on span at bounding box center [688, 590] width 20 height 20
click at [674, 577] on input "*" at bounding box center [634, 604] width 82 height 55
click at [683, 580] on span at bounding box center [688, 590] width 20 height 20
click at [674, 577] on input "*" at bounding box center [634, 604] width 82 height 55
type input "*"
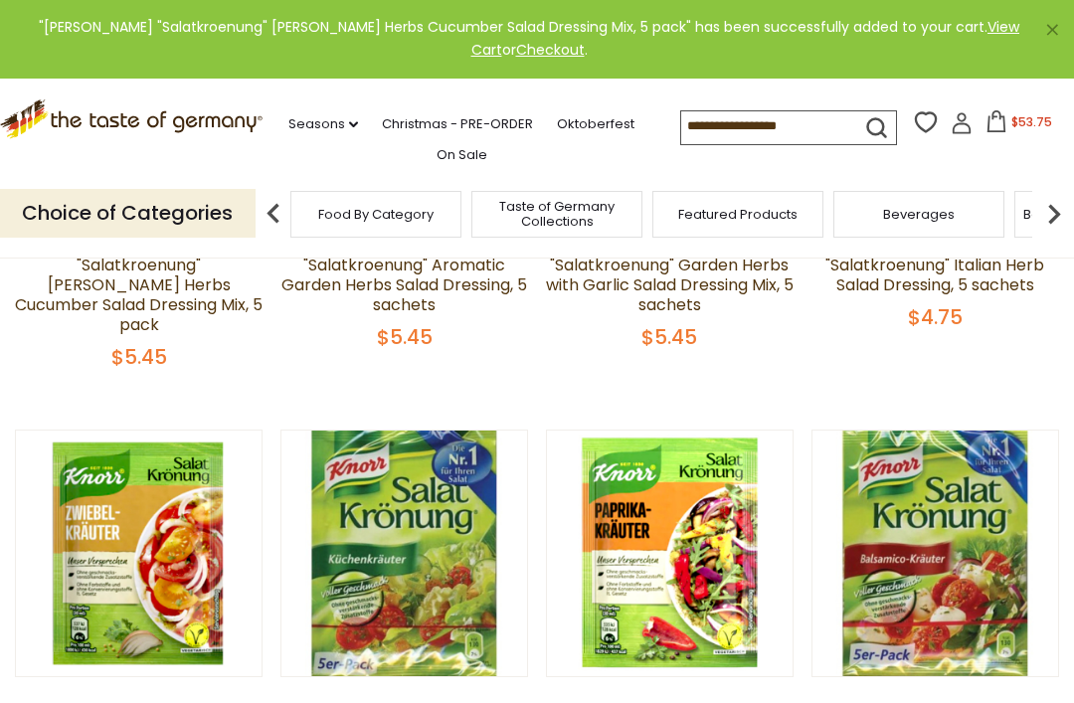
click at [1011, 113] on span "$53.75" at bounding box center [1031, 121] width 41 height 17
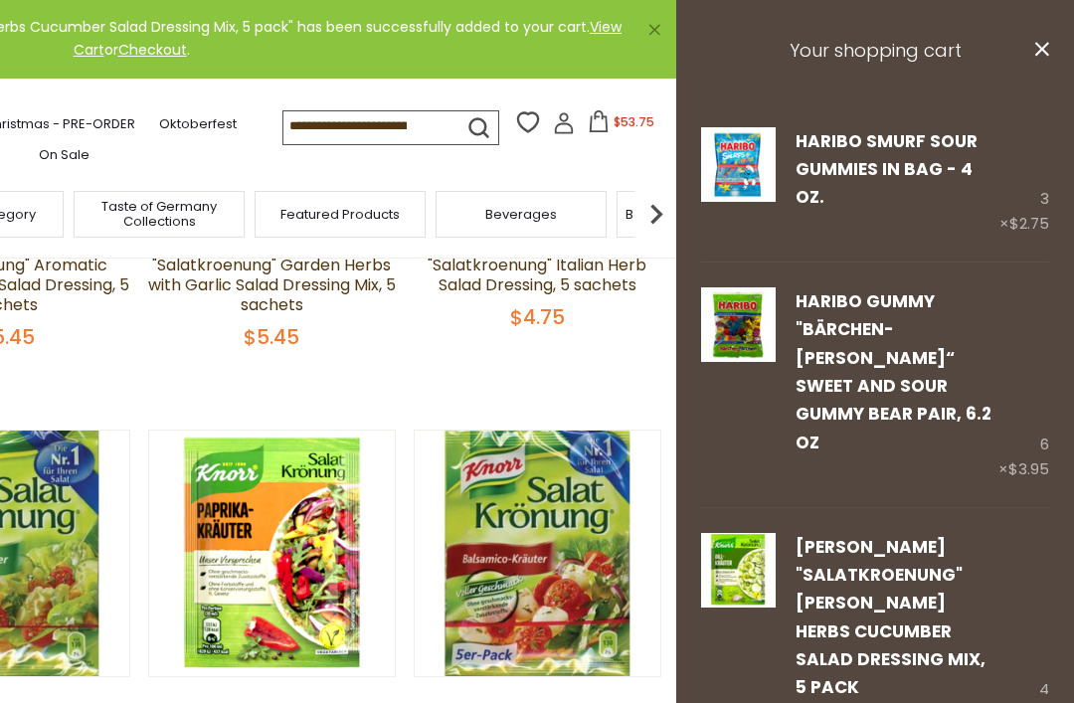
click at [805, 702] on link "Edit" at bounding box center [810, 717] width 30 height 21
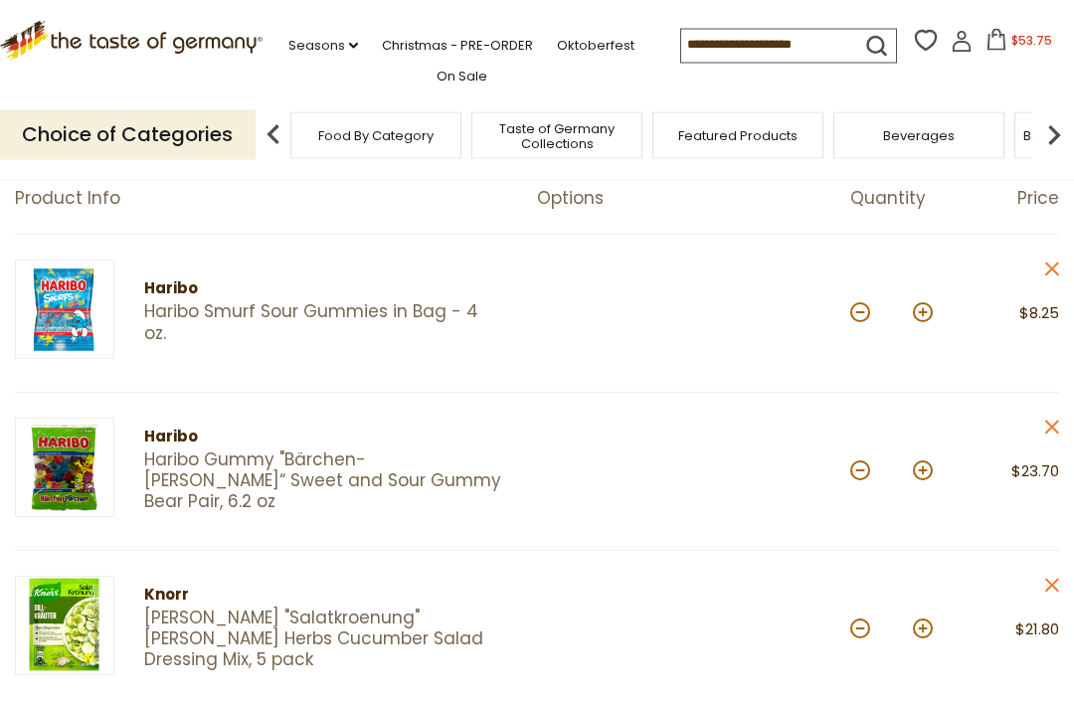
scroll to position [196, 0]
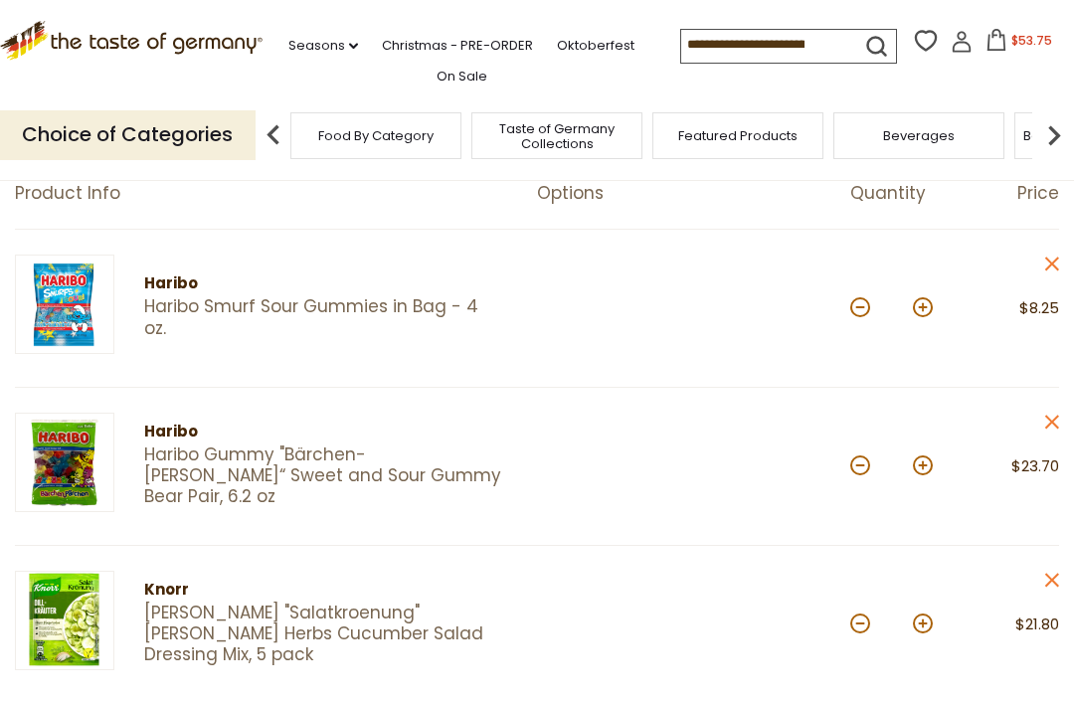
click at [854, 618] on button at bounding box center [860, 623] width 20 height 20
click at [859, 617] on button at bounding box center [860, 623] width 20 height 20
type input "*"
click at [172, 444] on div "Haribo" at bounding box center [323, 432] width 358 height 25
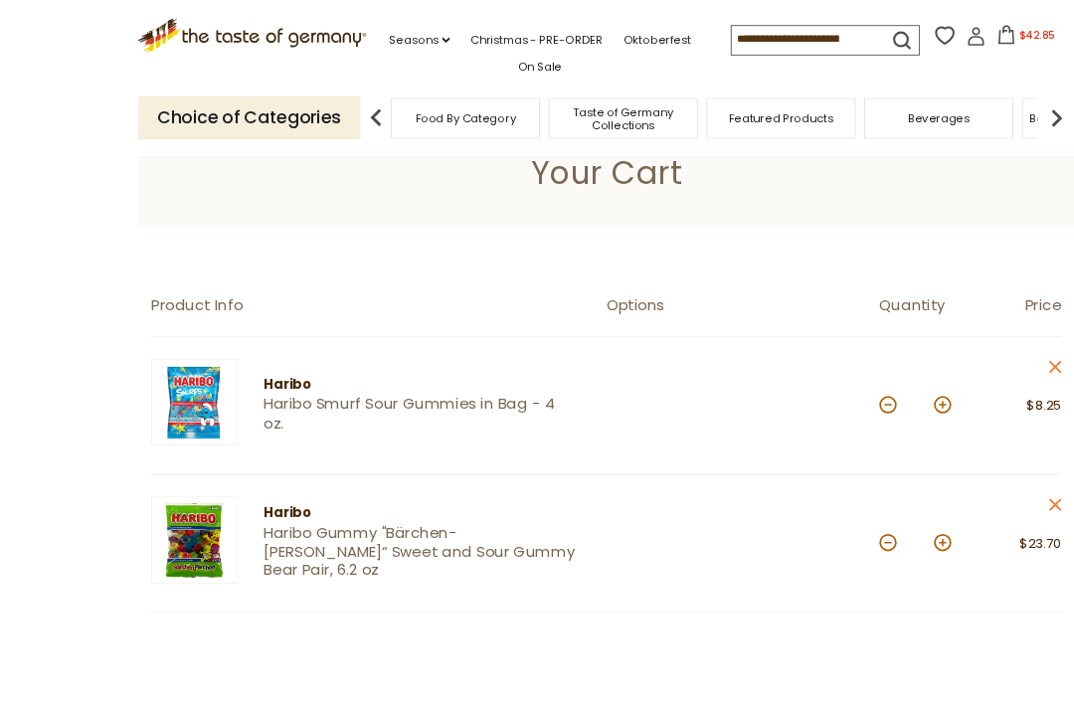
scroll to position [219, 0]
